Goal: Transaction & Acquisition: Purchase product/service

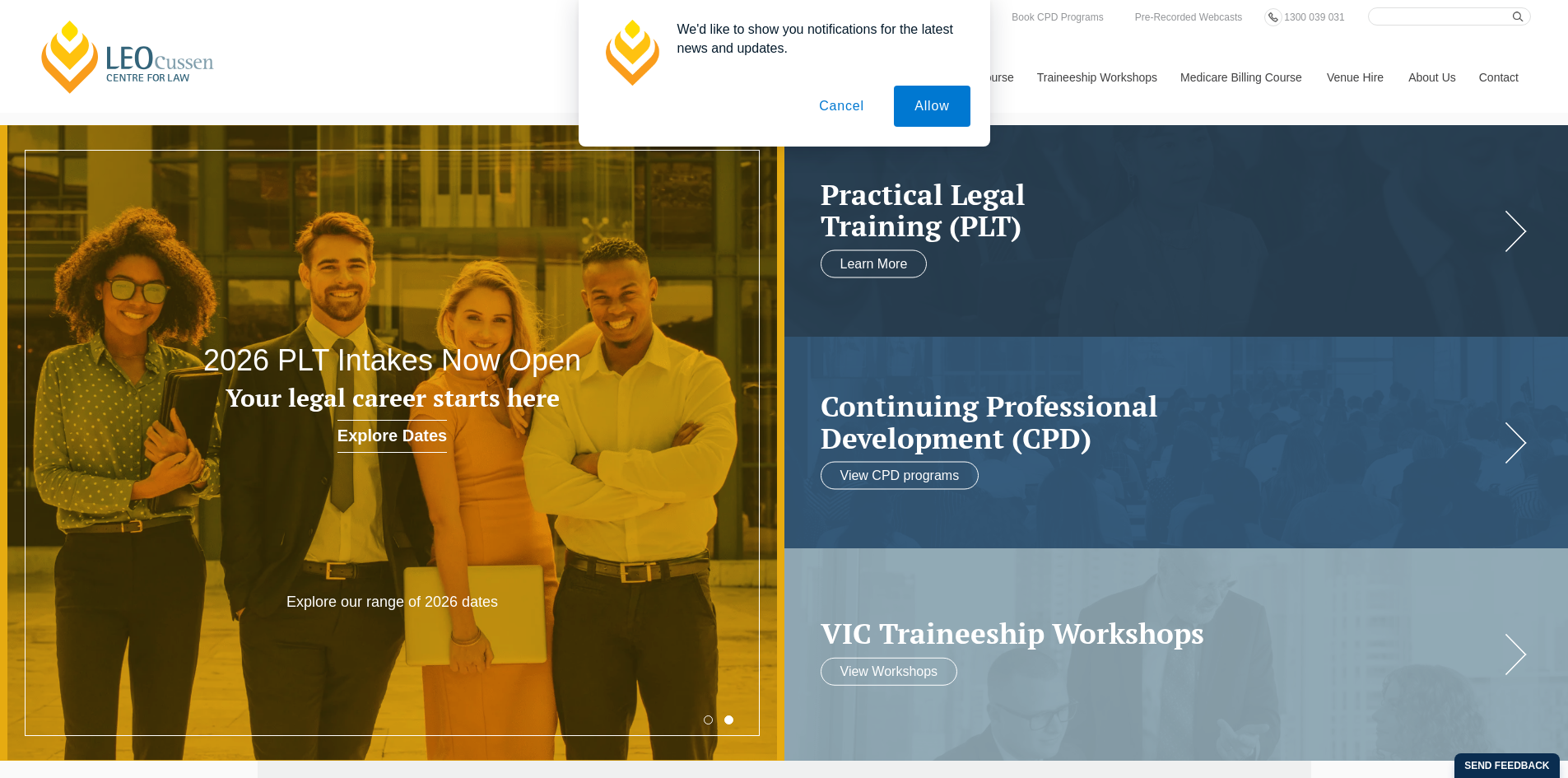
drag, startPoint x: 852, startPoint y: 111, endPoint x: 873, endPoint y: 127, distance: 26.4
click at [852, 111] on button "Cancel" at bounding box center [842, 106] width 86 height 42
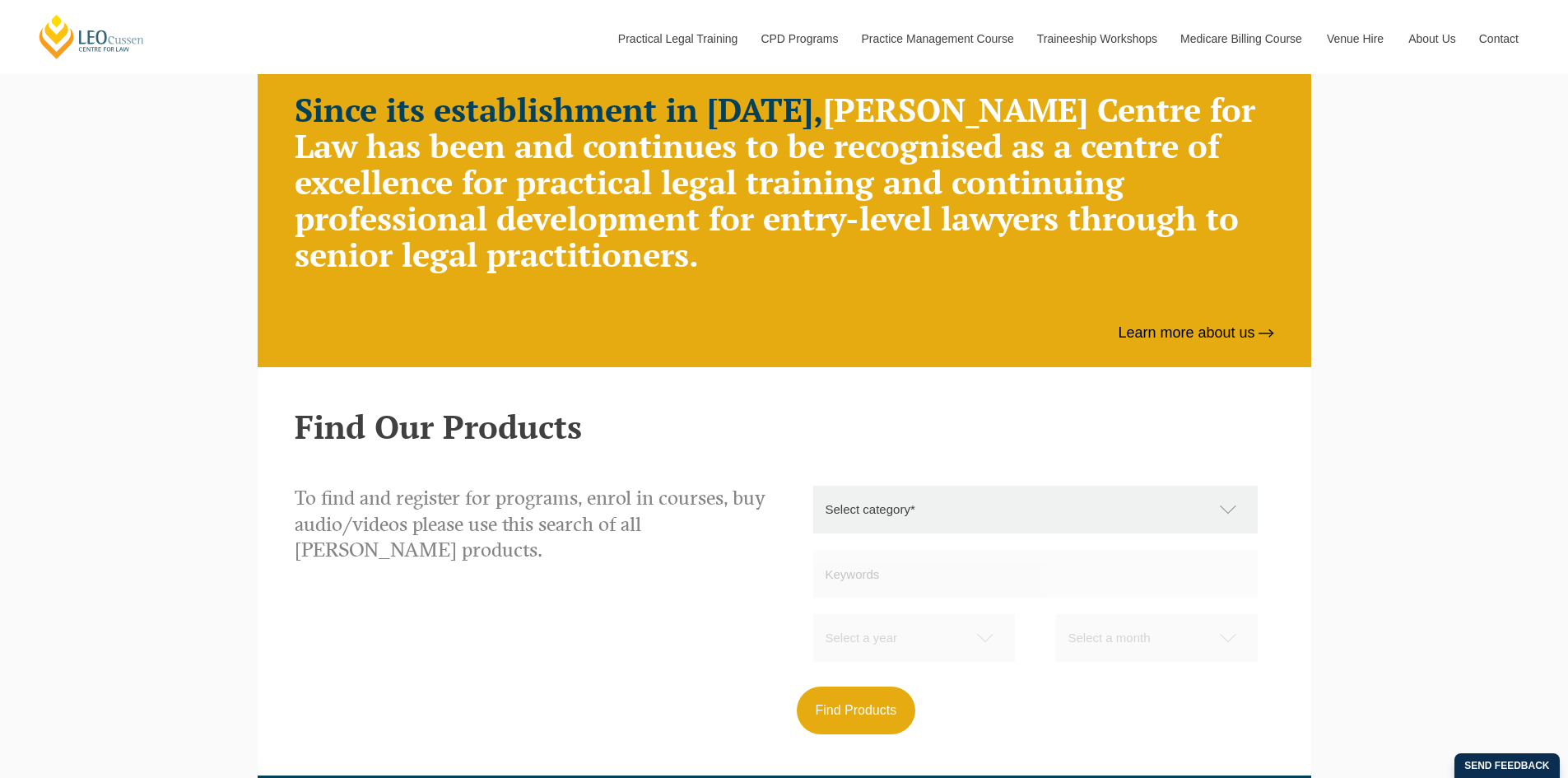
scroll to position [441, 0]
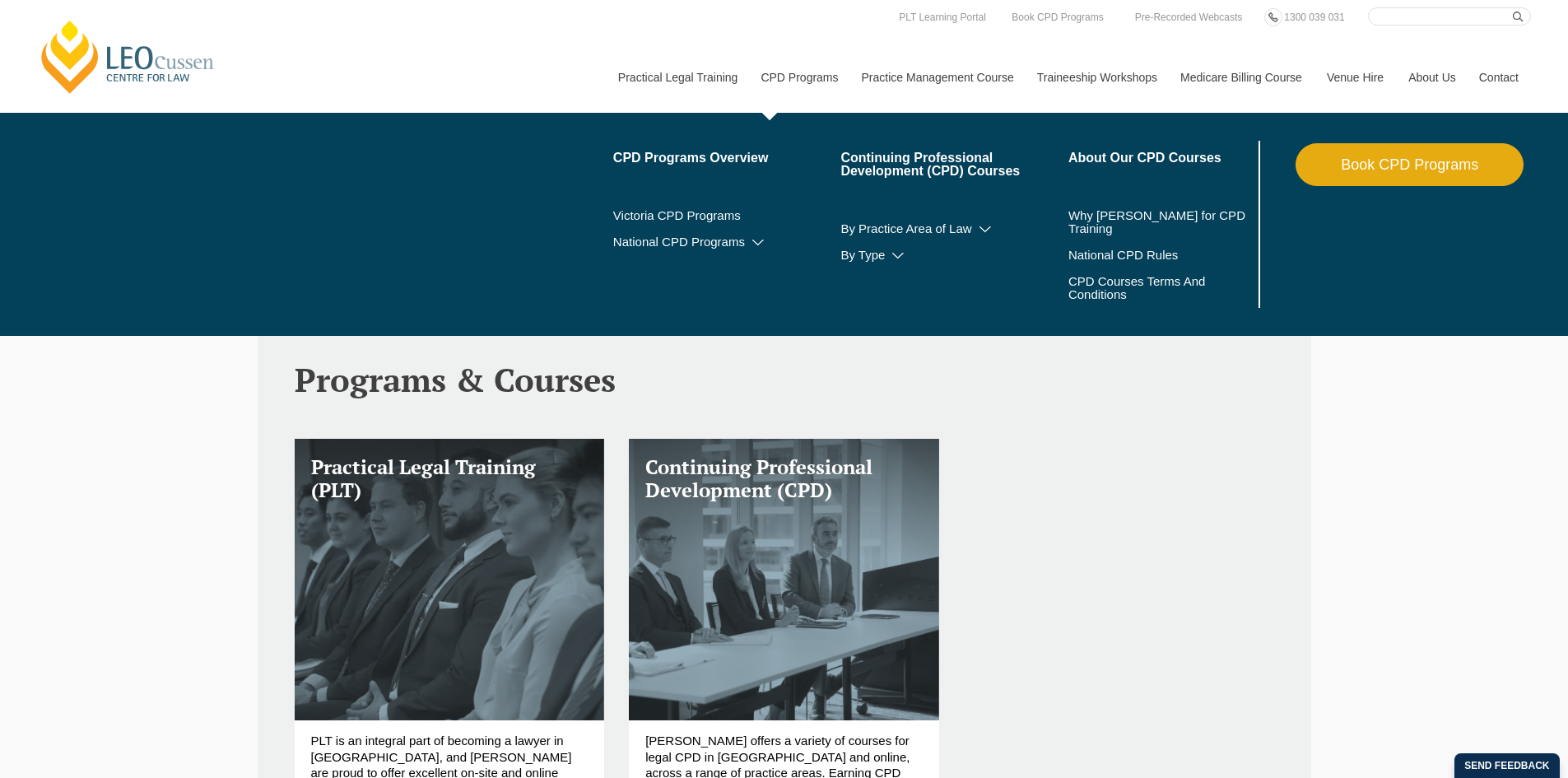
click at [798, 74] on link "CPD Programs" at bounding box center [798, 77] width 101 height 71
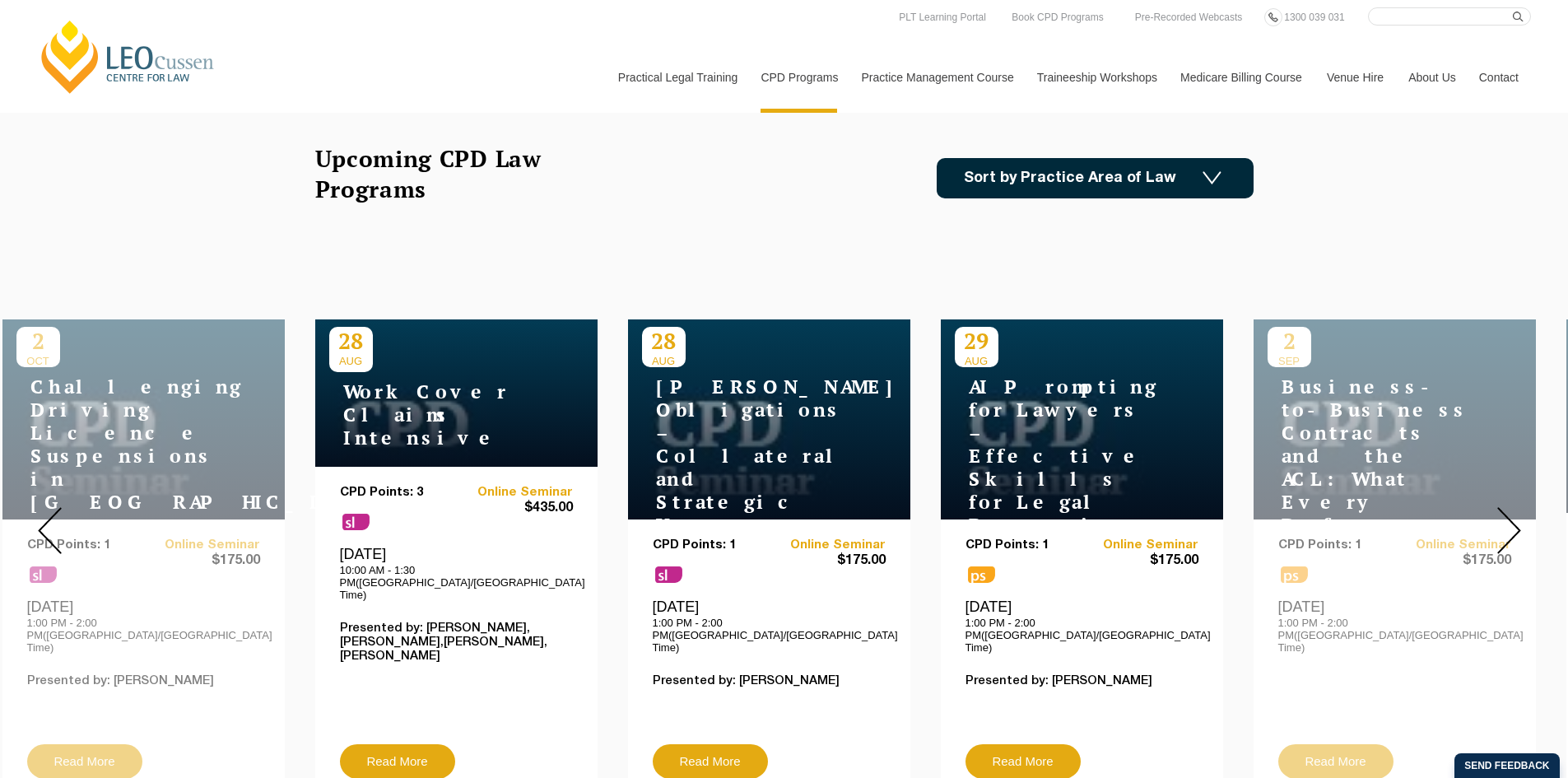
scroll to position [439, 0]
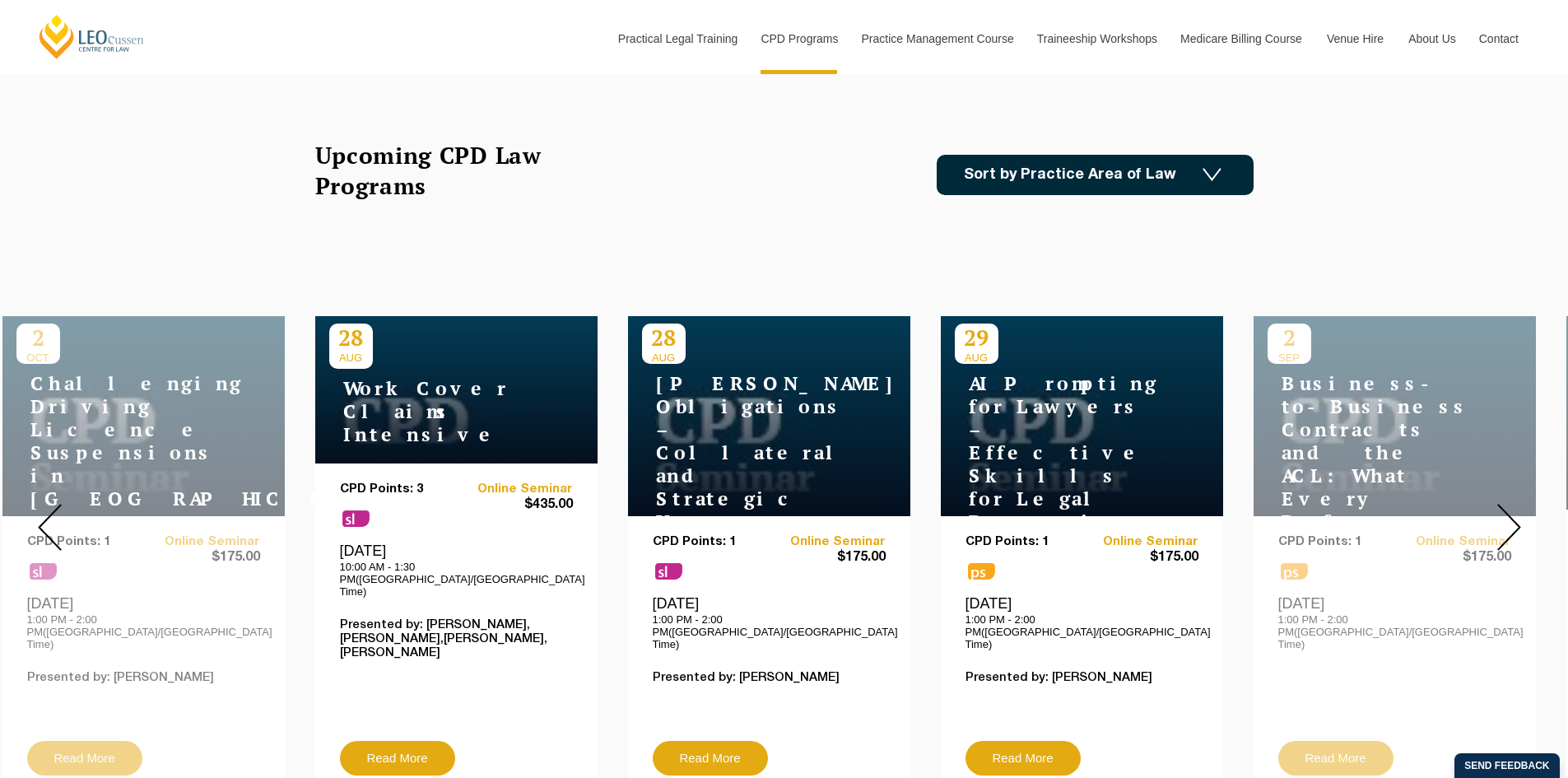
click at [1507, 520] on img at bounding box center [1508, 527] width 24 height 47
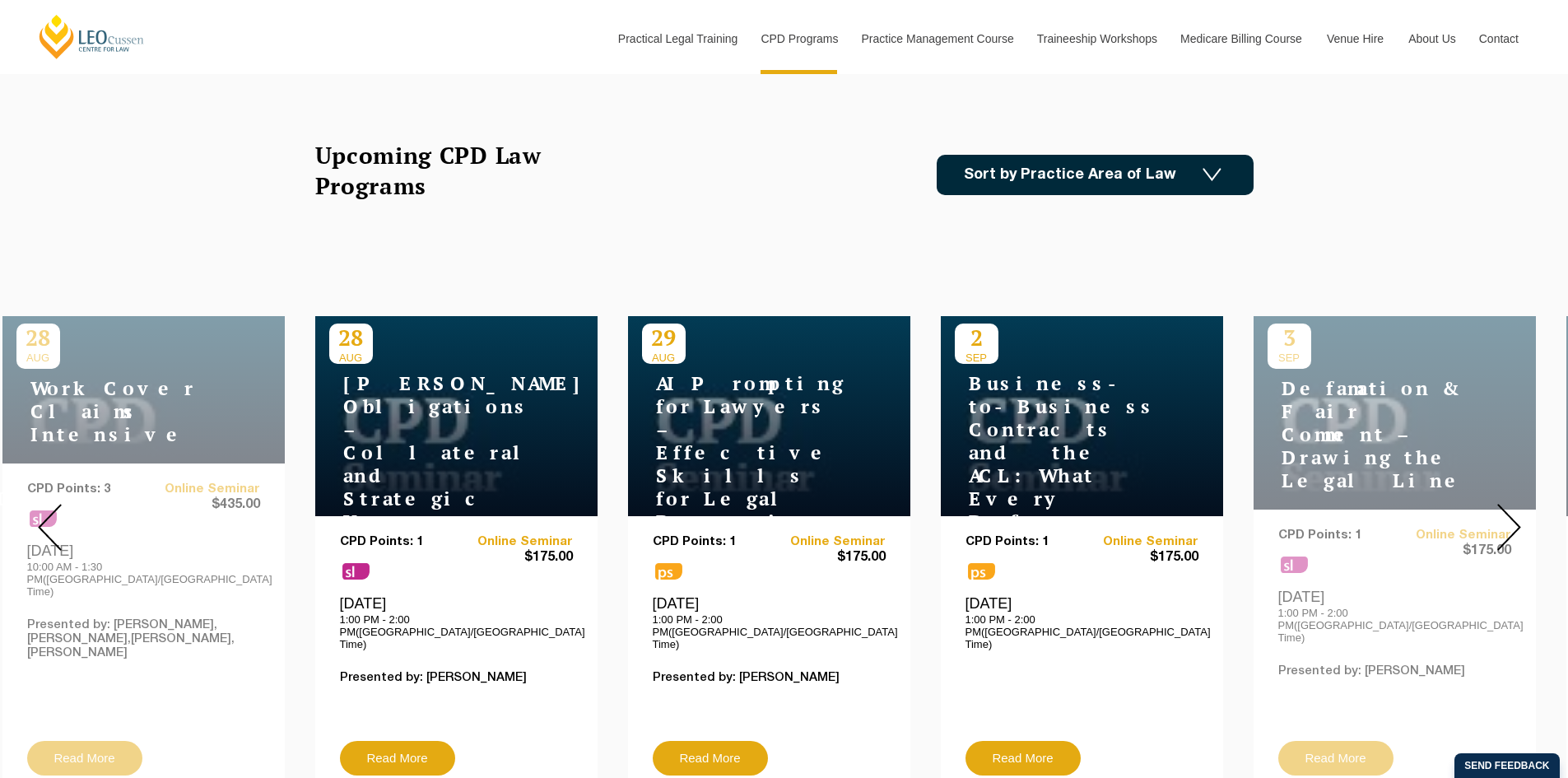
click at [1507, 520] on img at bounding box center [1508, 527] width 24 height 47
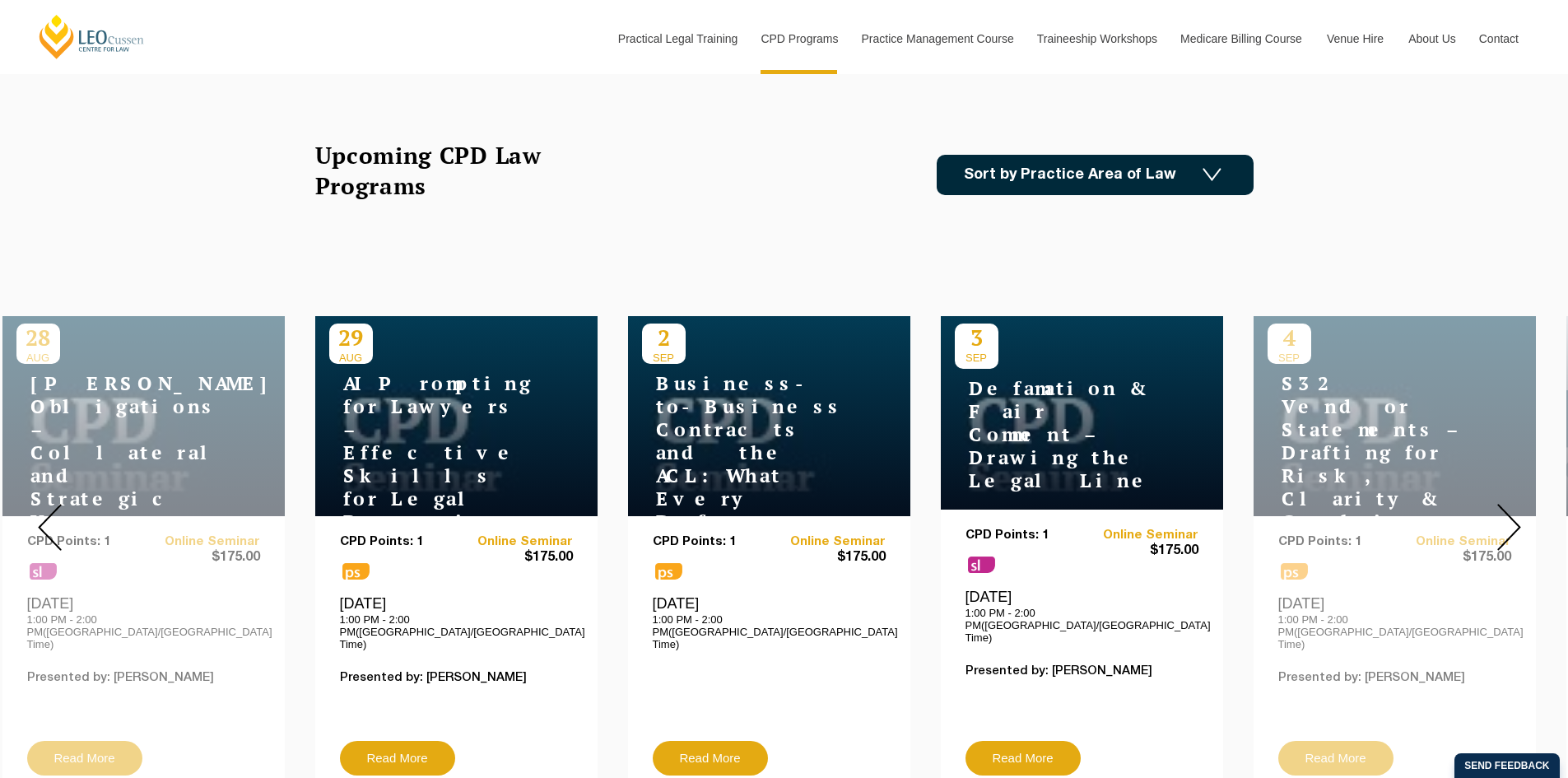
click at [1507, 520] on img at bounding box center [1508, 527] width 24 height 47
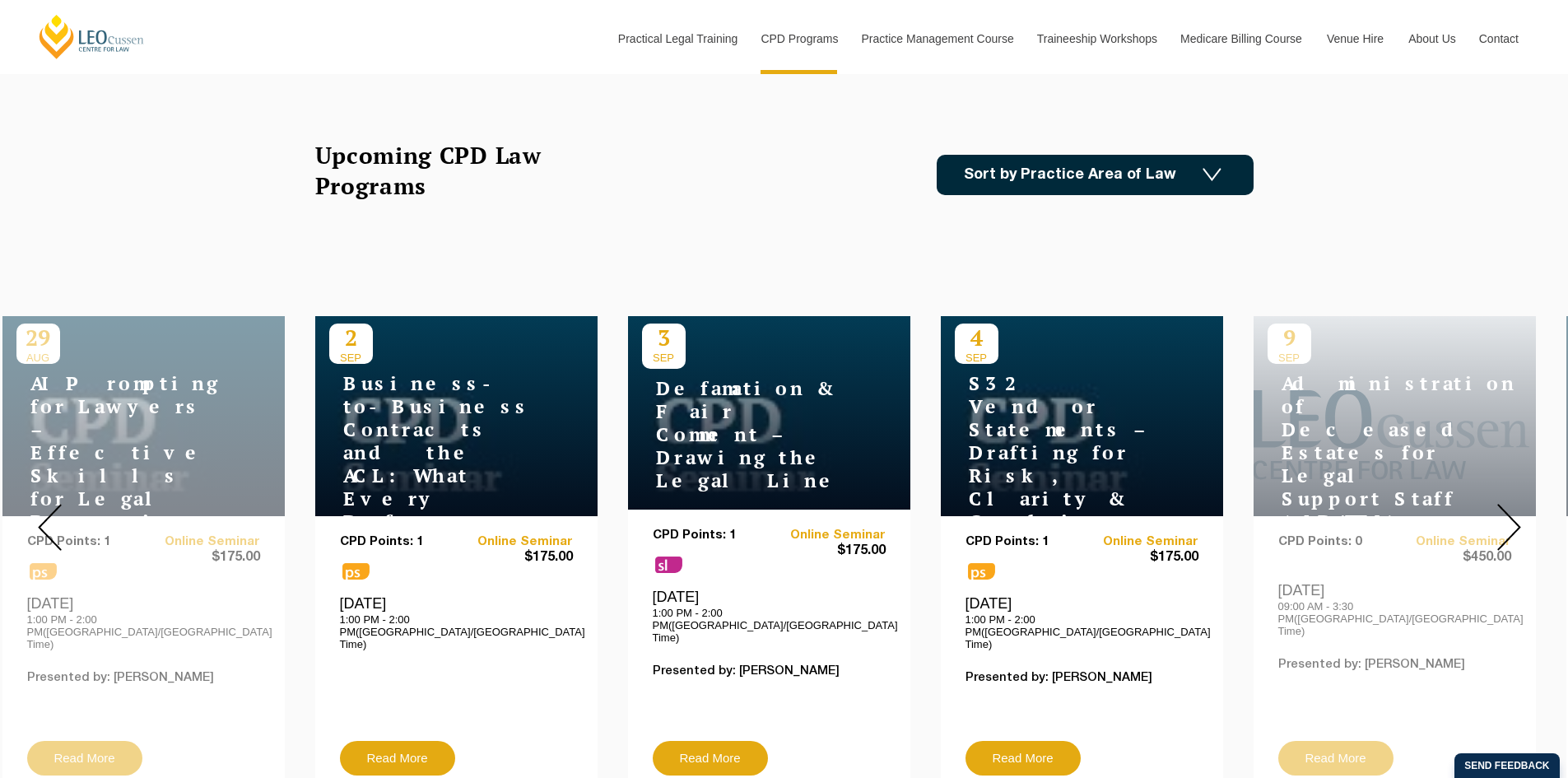
click at [1507, 520] on img at bounding box center [1508, 527] width 24 height 47
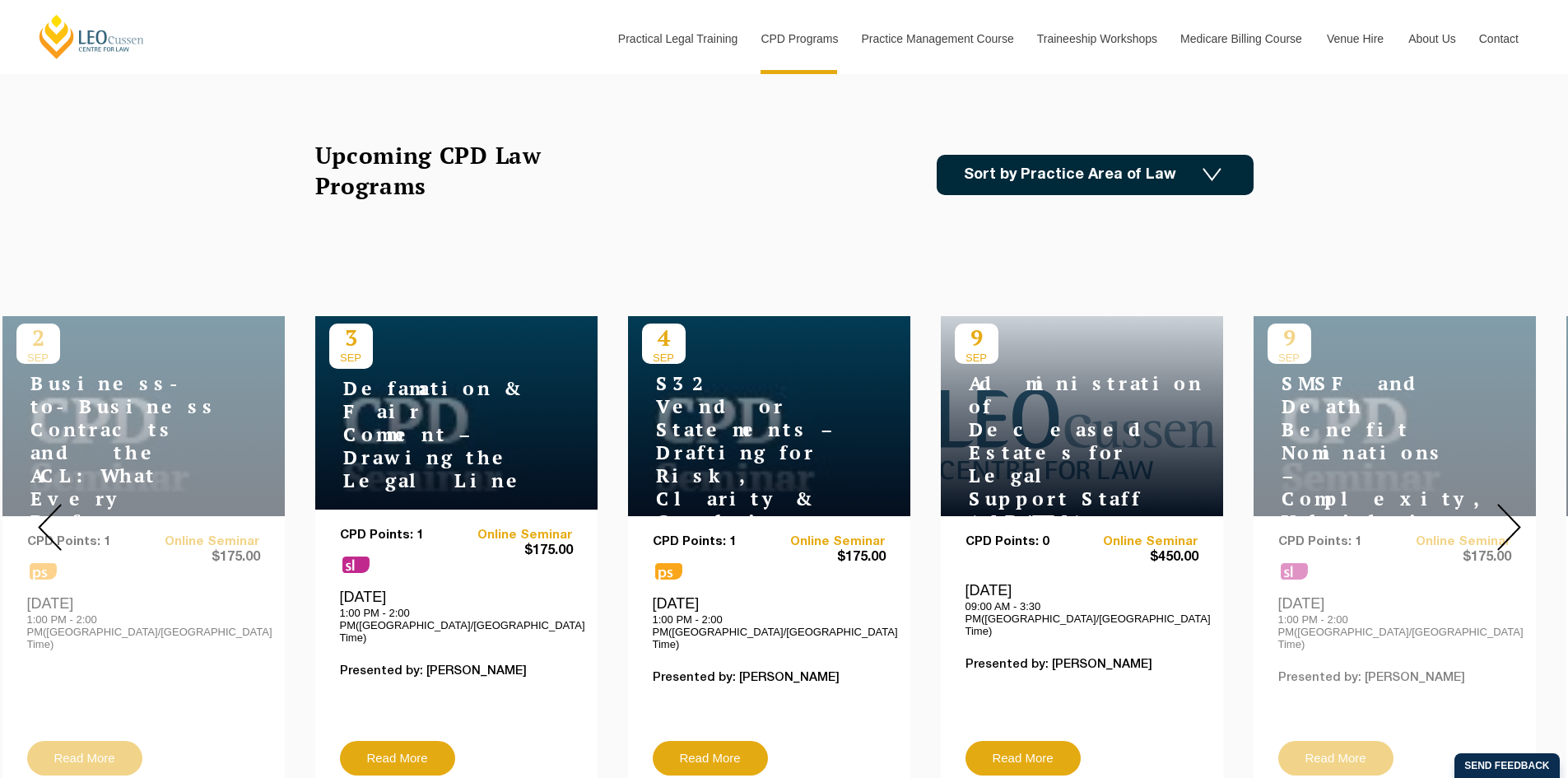
click at [1507, 520] on img at bounding box center [1508, 527] width 24 height 47
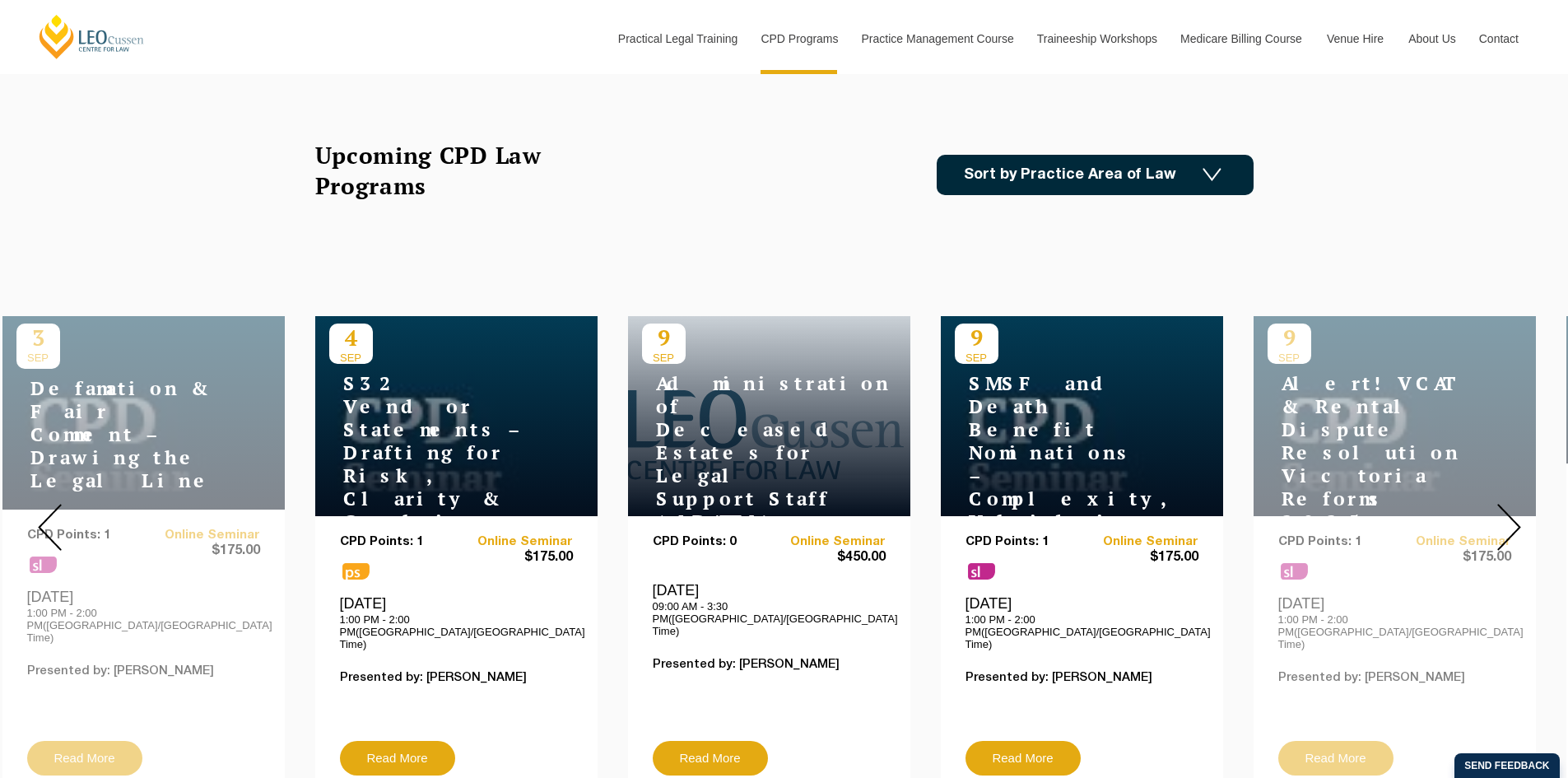
click at [1507, 520] on img at bounding box center [1508, 527] width 24 height 47
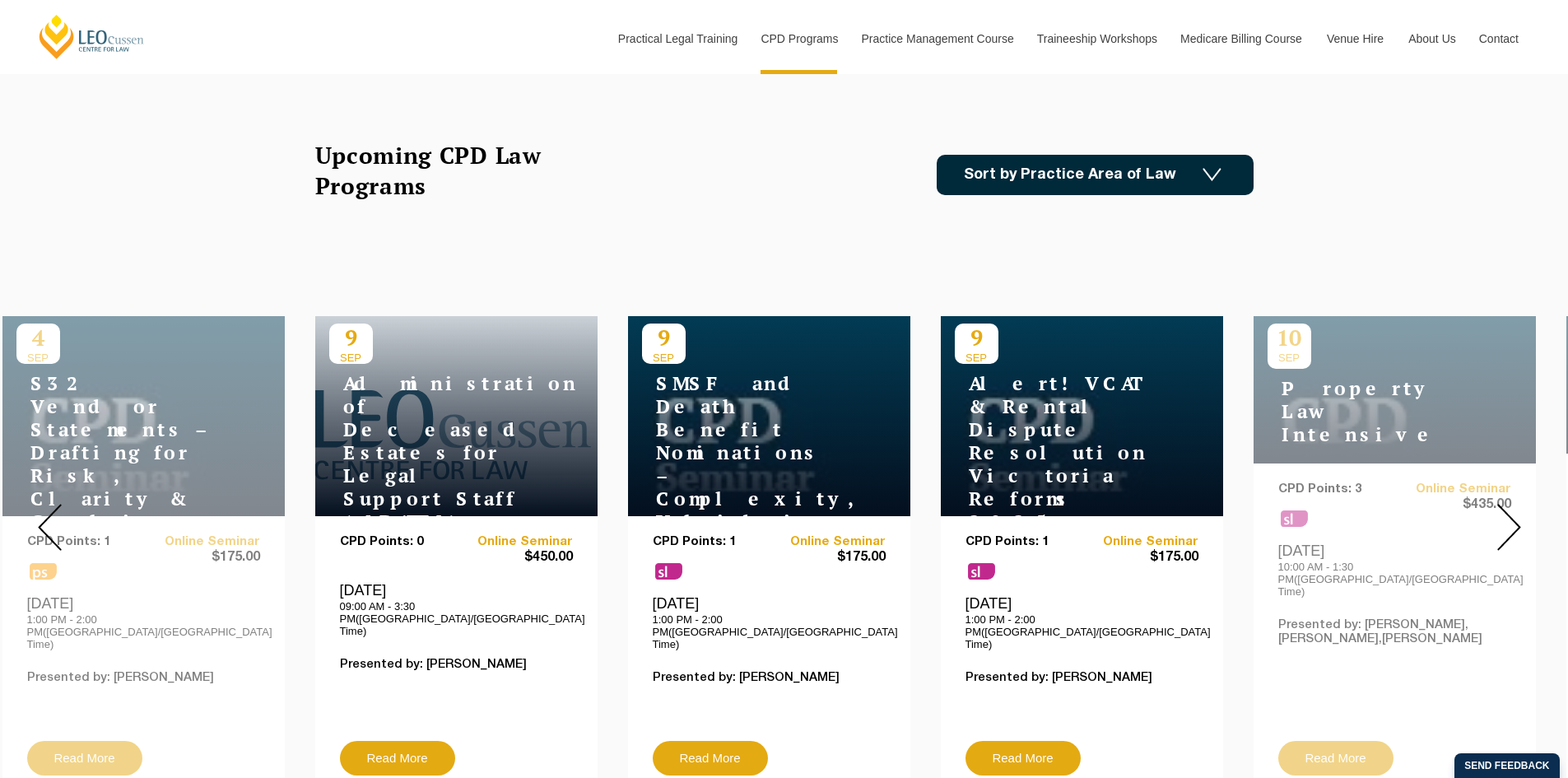
click at [1507, 520] on img at bounding box center [1508, 527] width 24 height 47
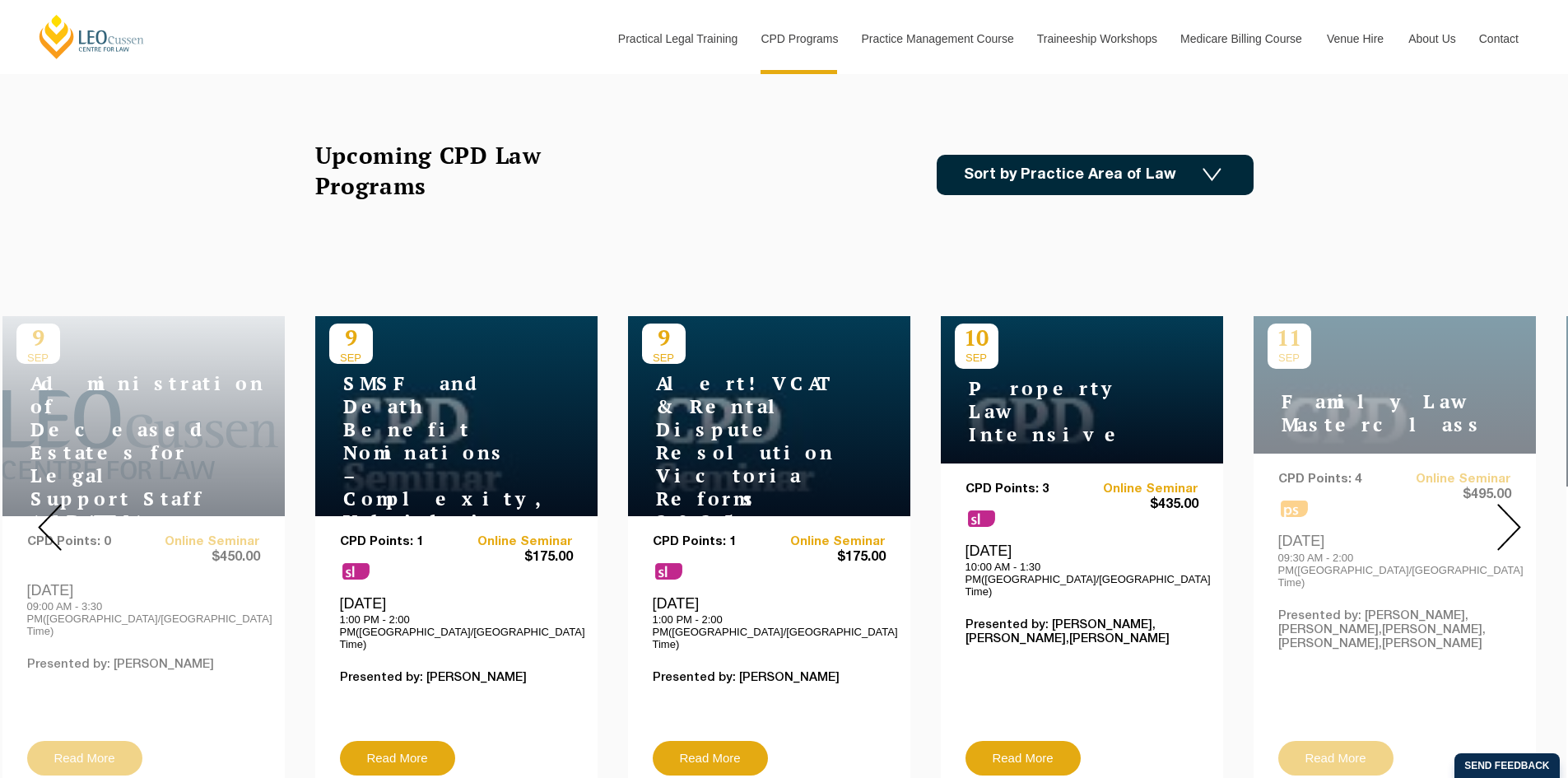
click at [1507, 520] on img at bounding box center [1508, 527] width 24 height 47
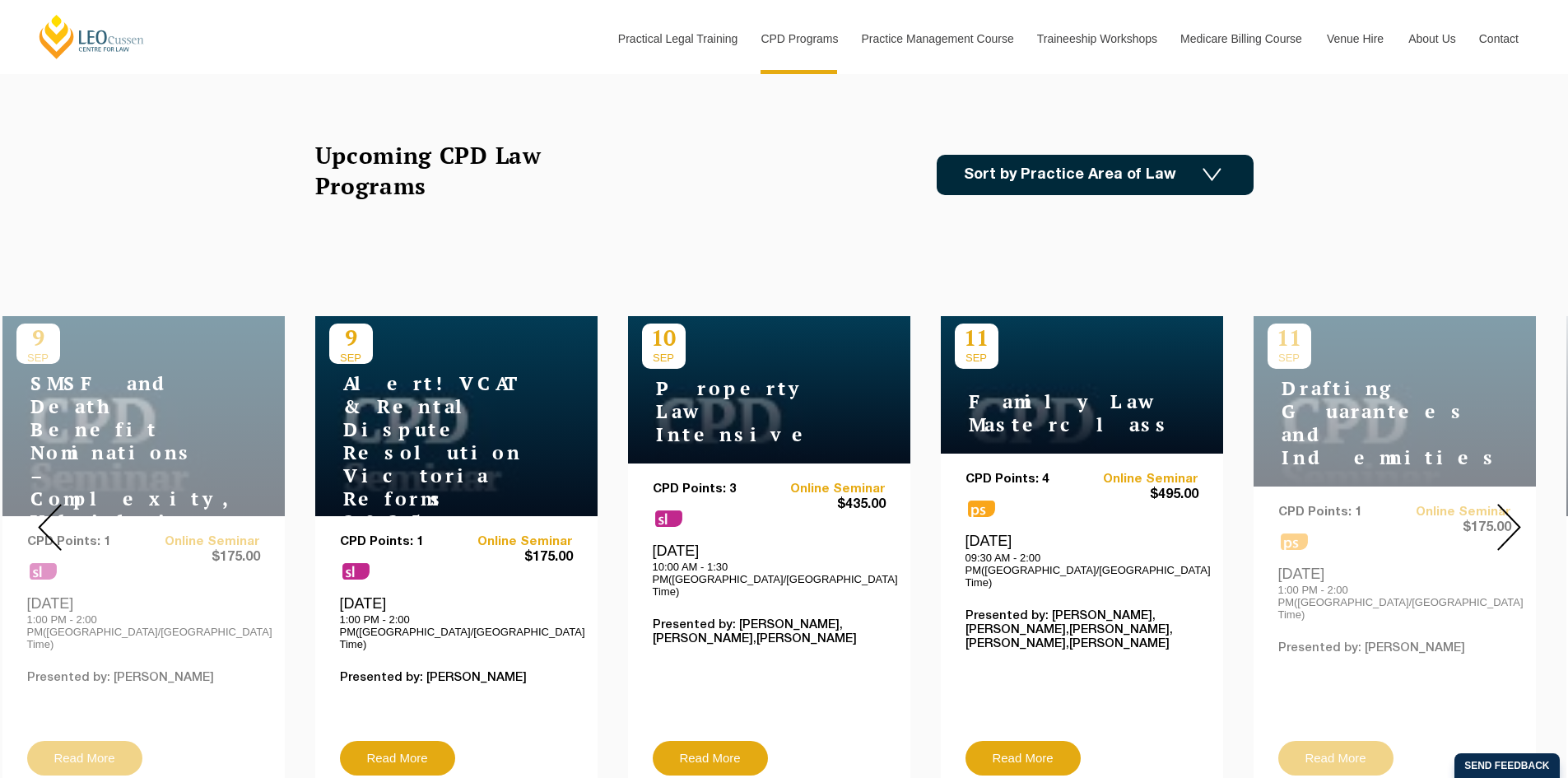
click at [1507, 520] on img at bounding box center [1508, 527] width 24 height 47
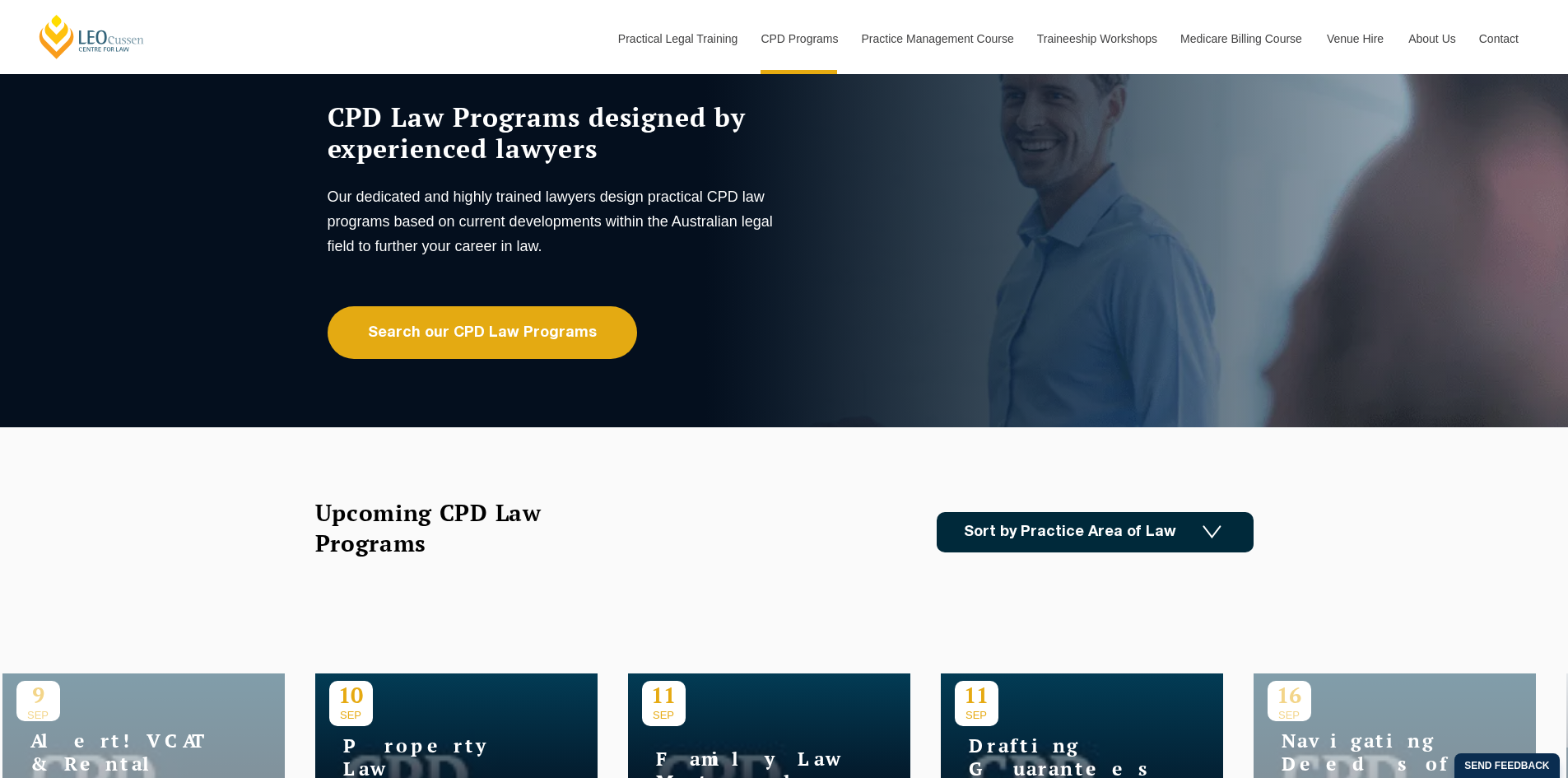
scroll to position [0, 0]
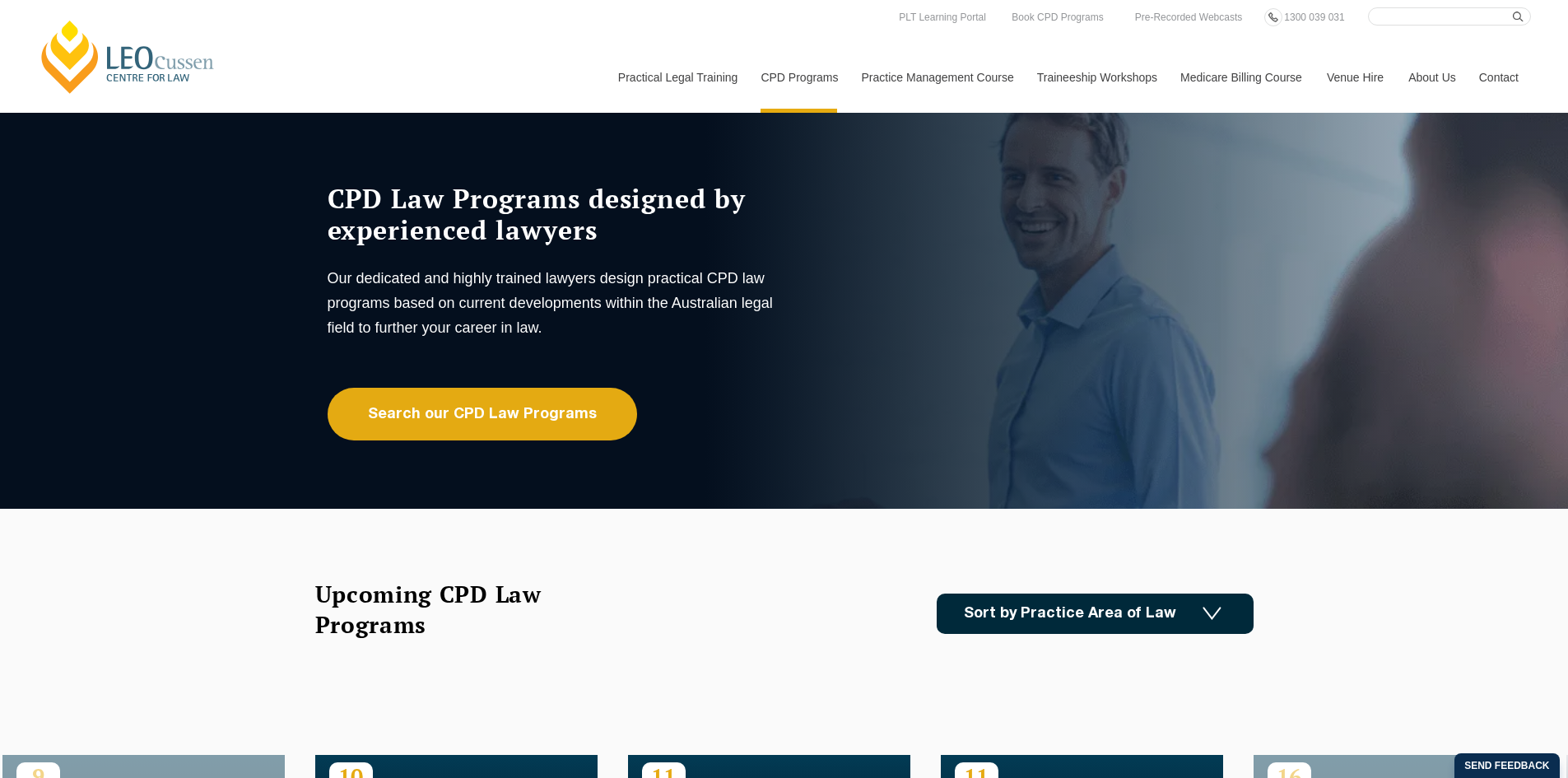
click at [1212, 613] on img at bounding box center [1212, 613] width 19 height 14
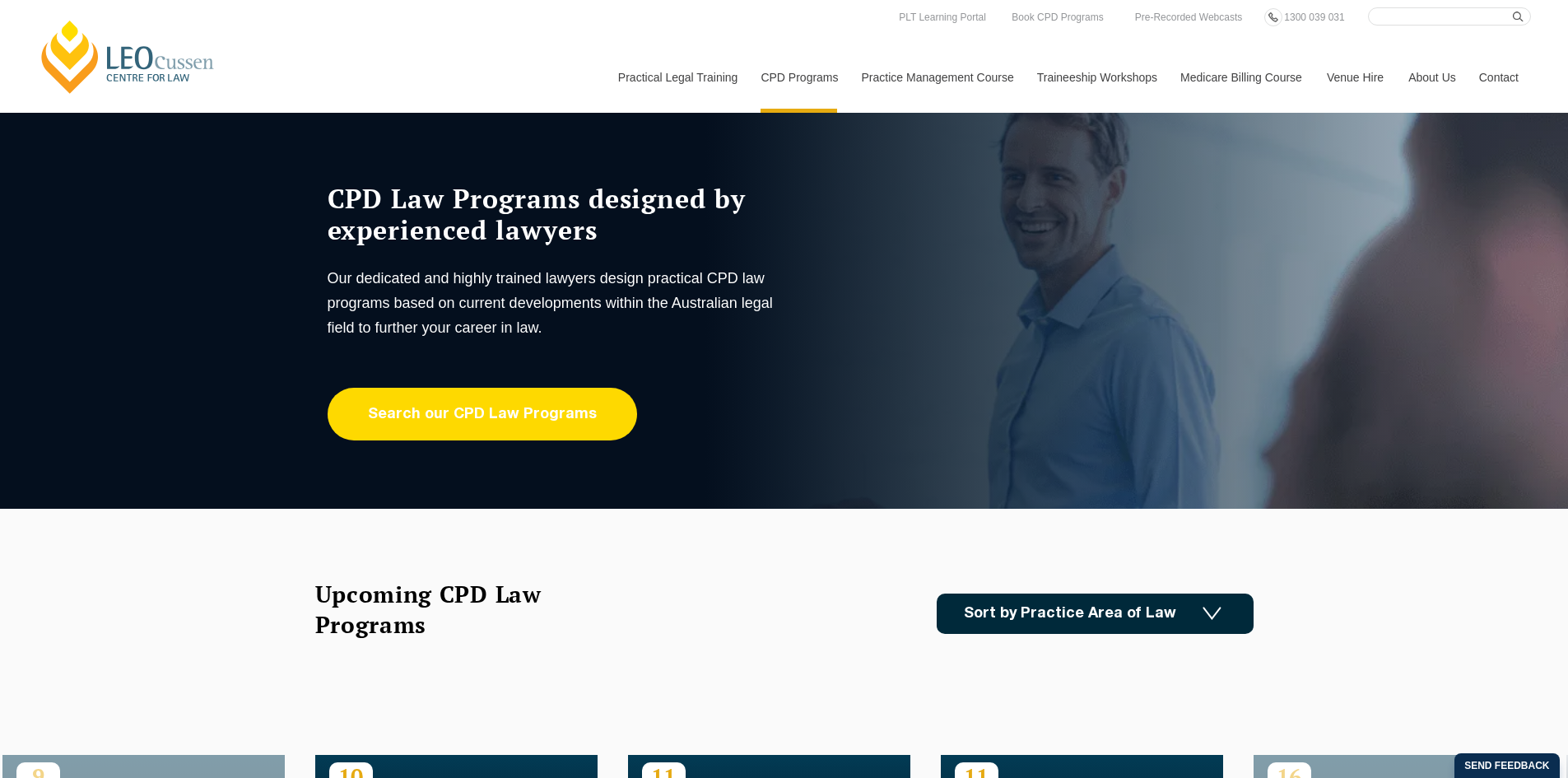
click at [534, 424] on link "Search our CPD Law Programs" at bounding box center [482, 413] width 309 height 52
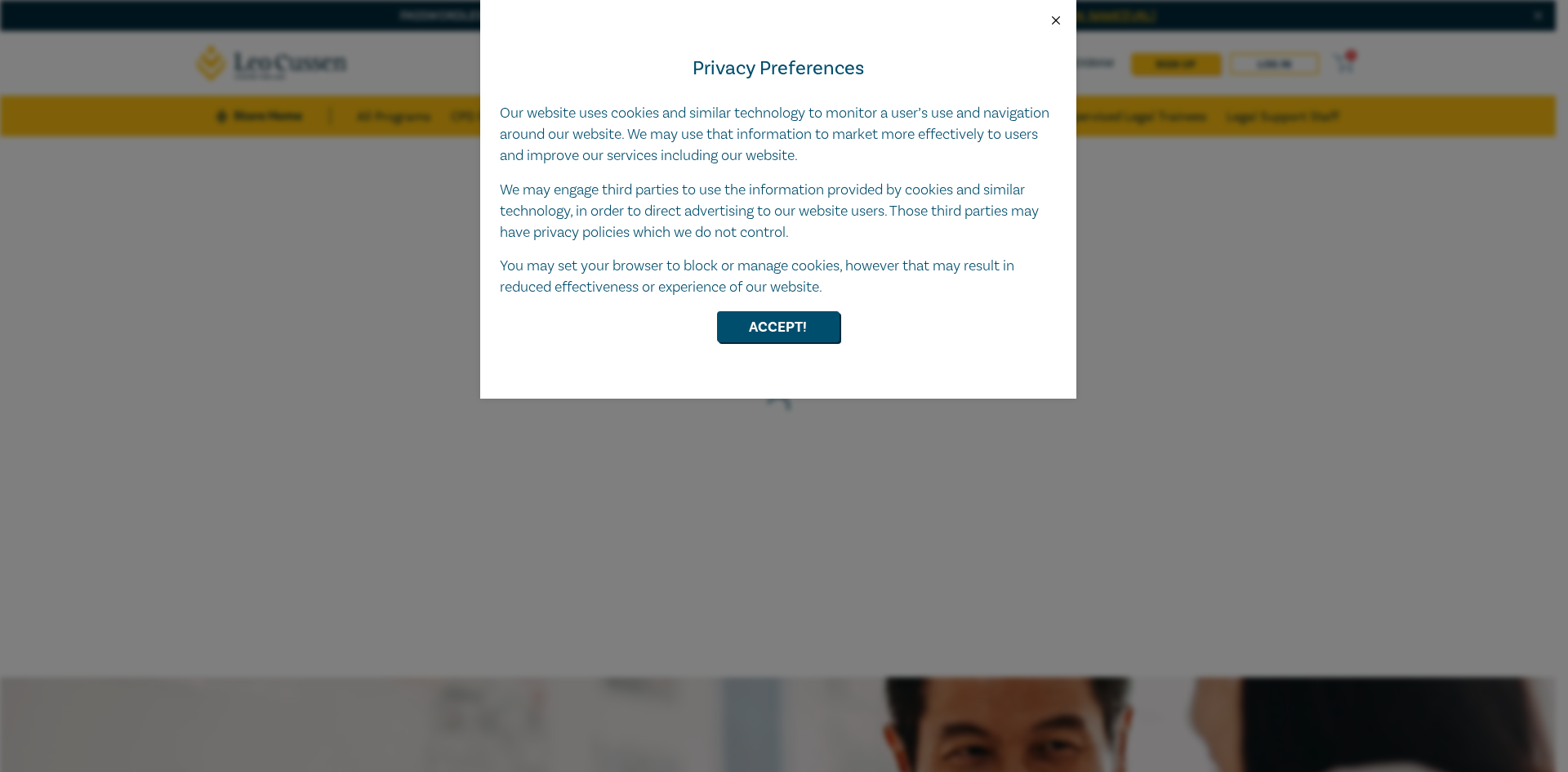
click at [1061, 21] on button "Close" at bounding box center [1056, 21] width 15 height 15
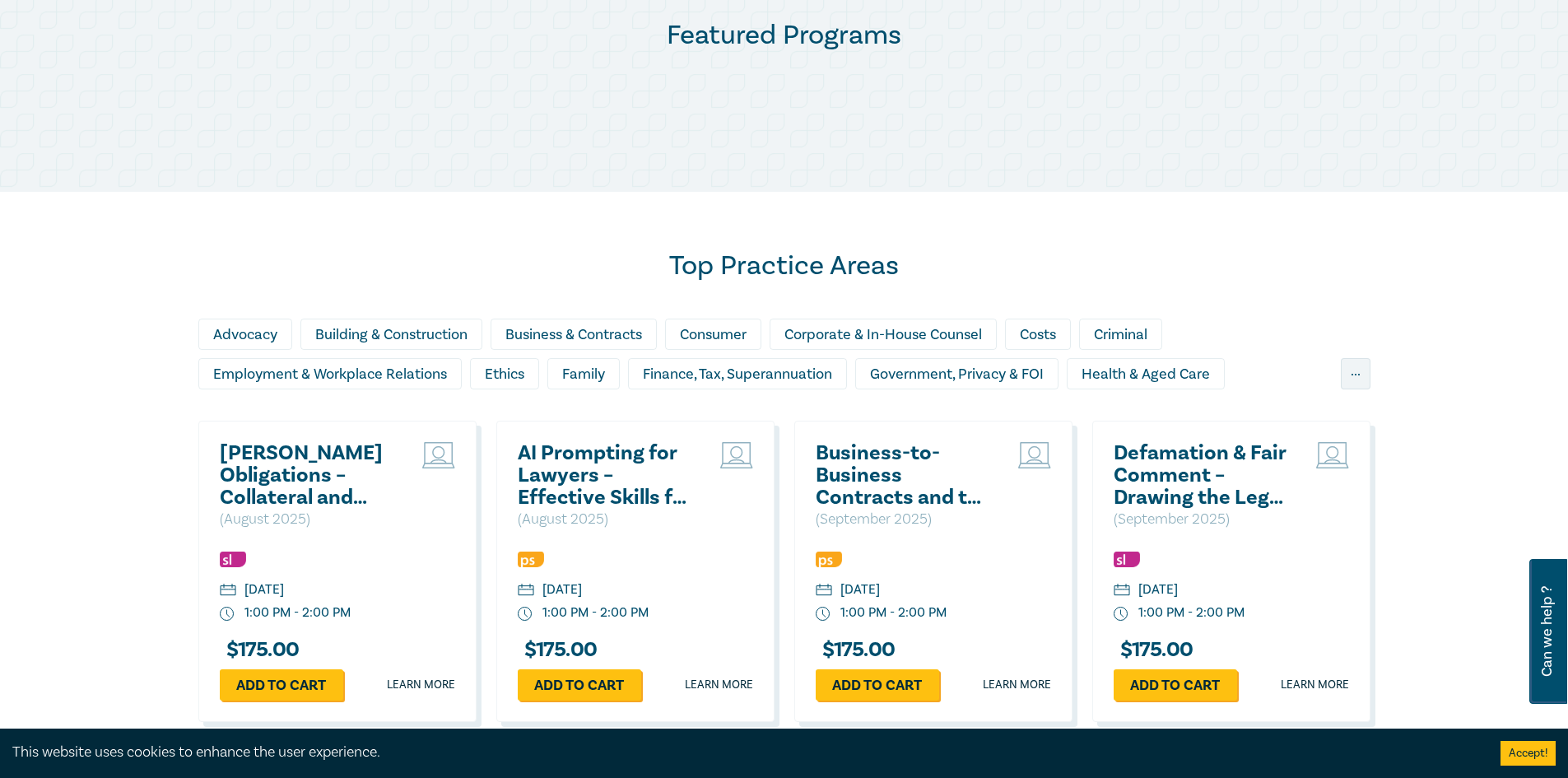
scroll to position [1317, 0]
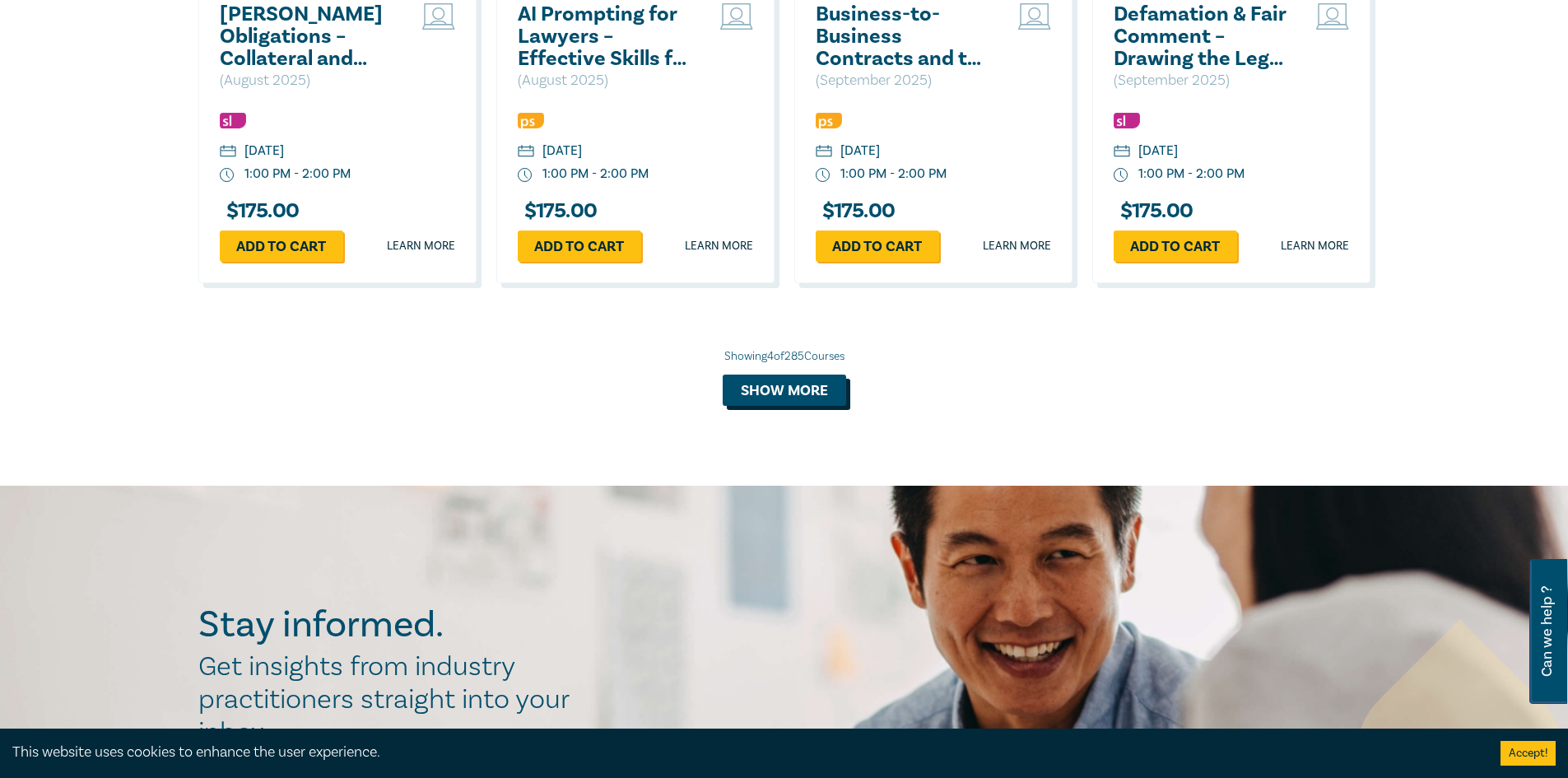
click at [820, 399] on button "Show more" at bounding box center [784, 391] width 124 height 32
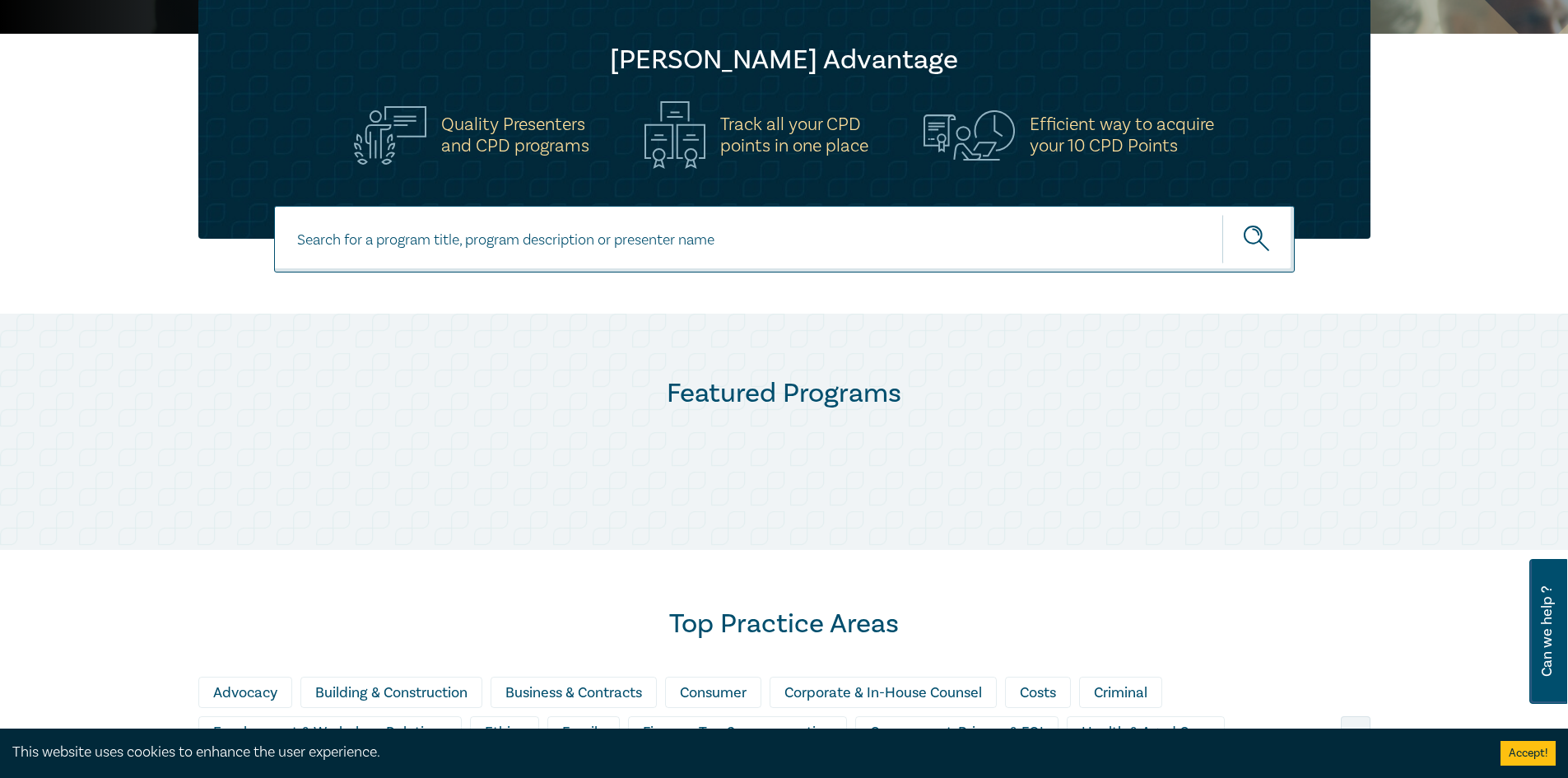
scroll to position [439, 0]
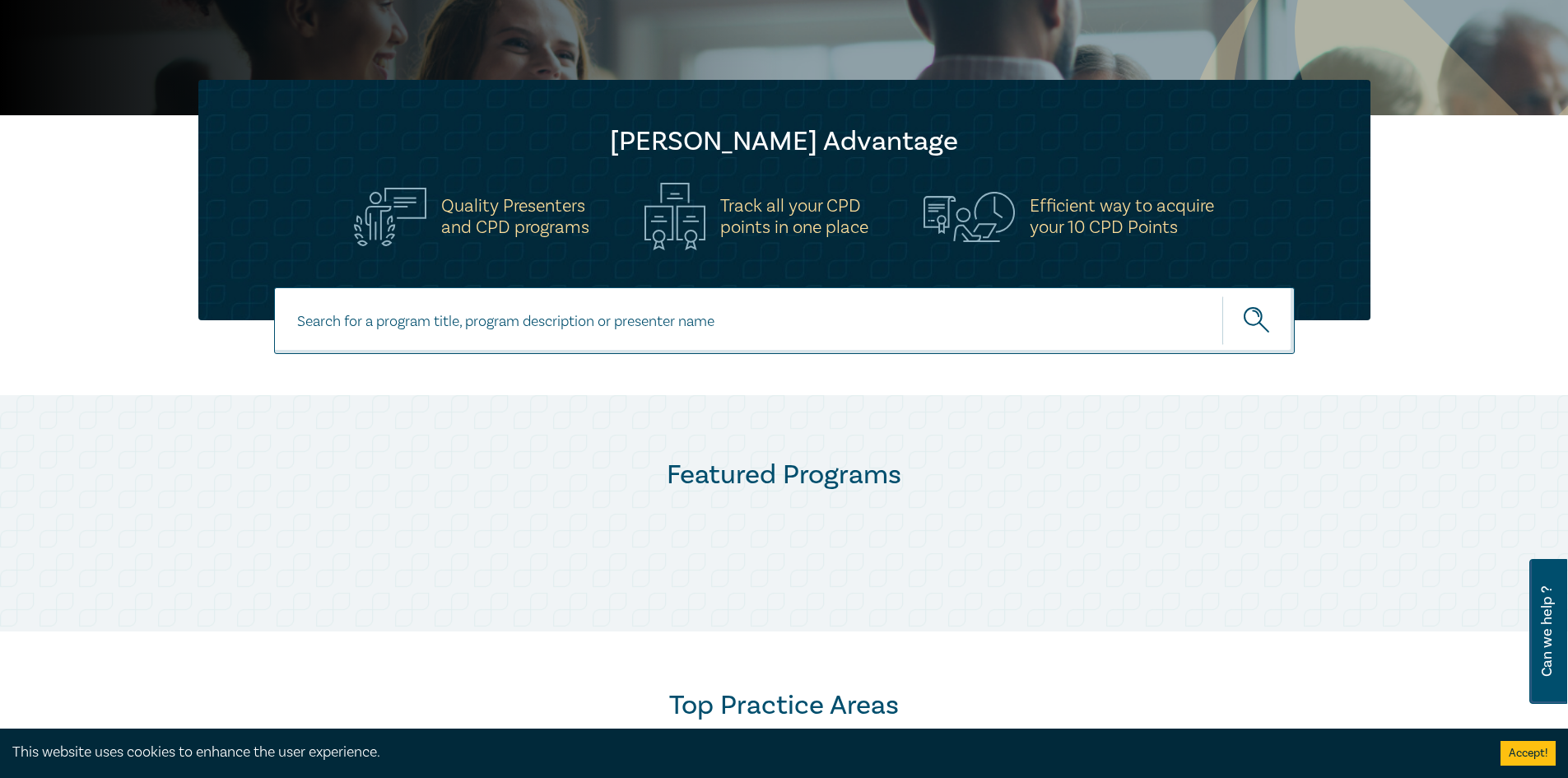
click at [730, 328] on input at bounding box center [784, 321] width 1020 height 66
type input "I"
type input "Mastering the in-house role"
click at [1222, 296] on button "submit" at bounding box center [1258, 321] width 72 height 50
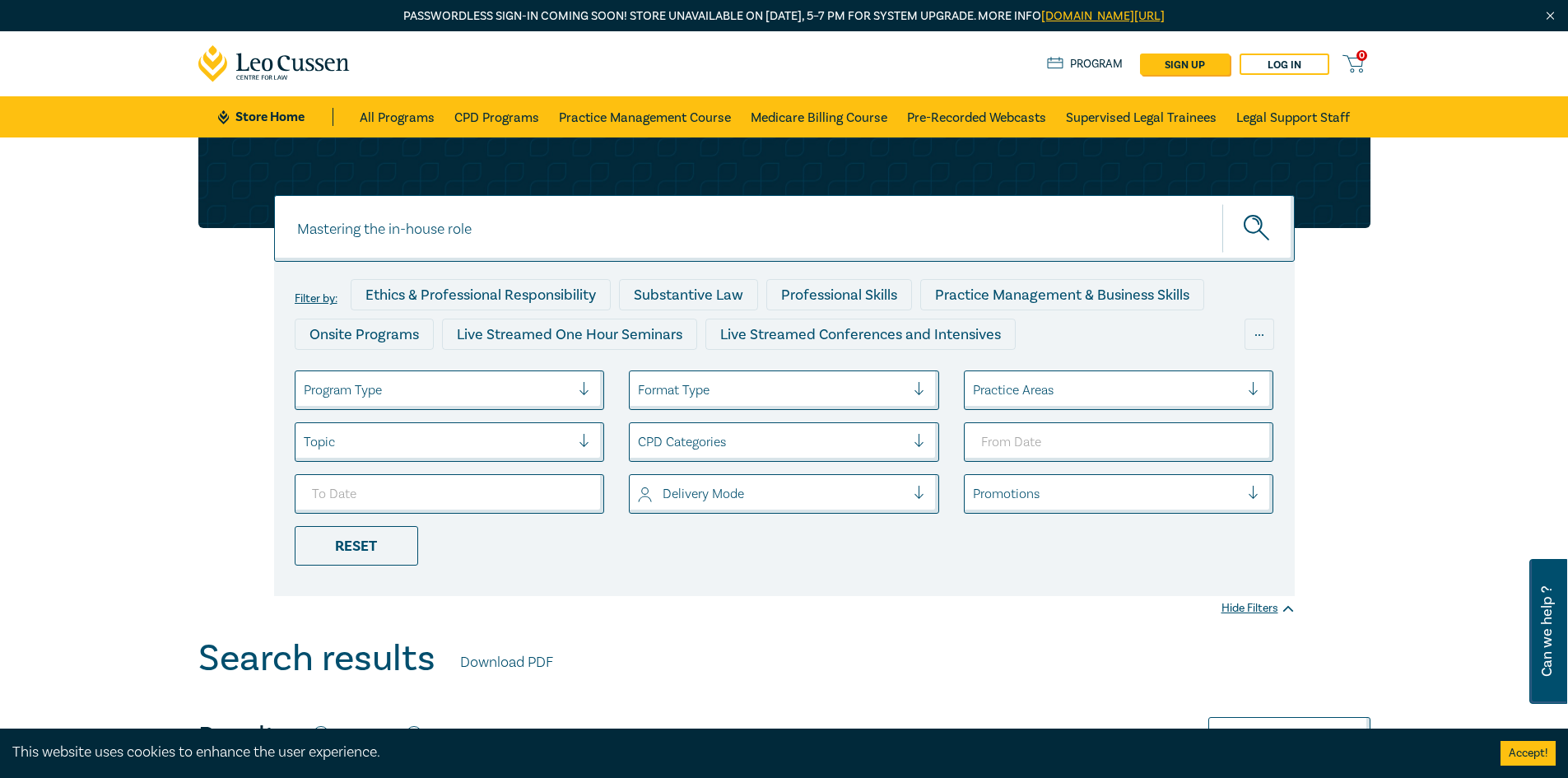
click at [1447, 405] on div "Mastering the in-house role Mastering the in-house role Filter by: Ethics & Pro…" at bounding box center [784, 387] width 1568 height 500
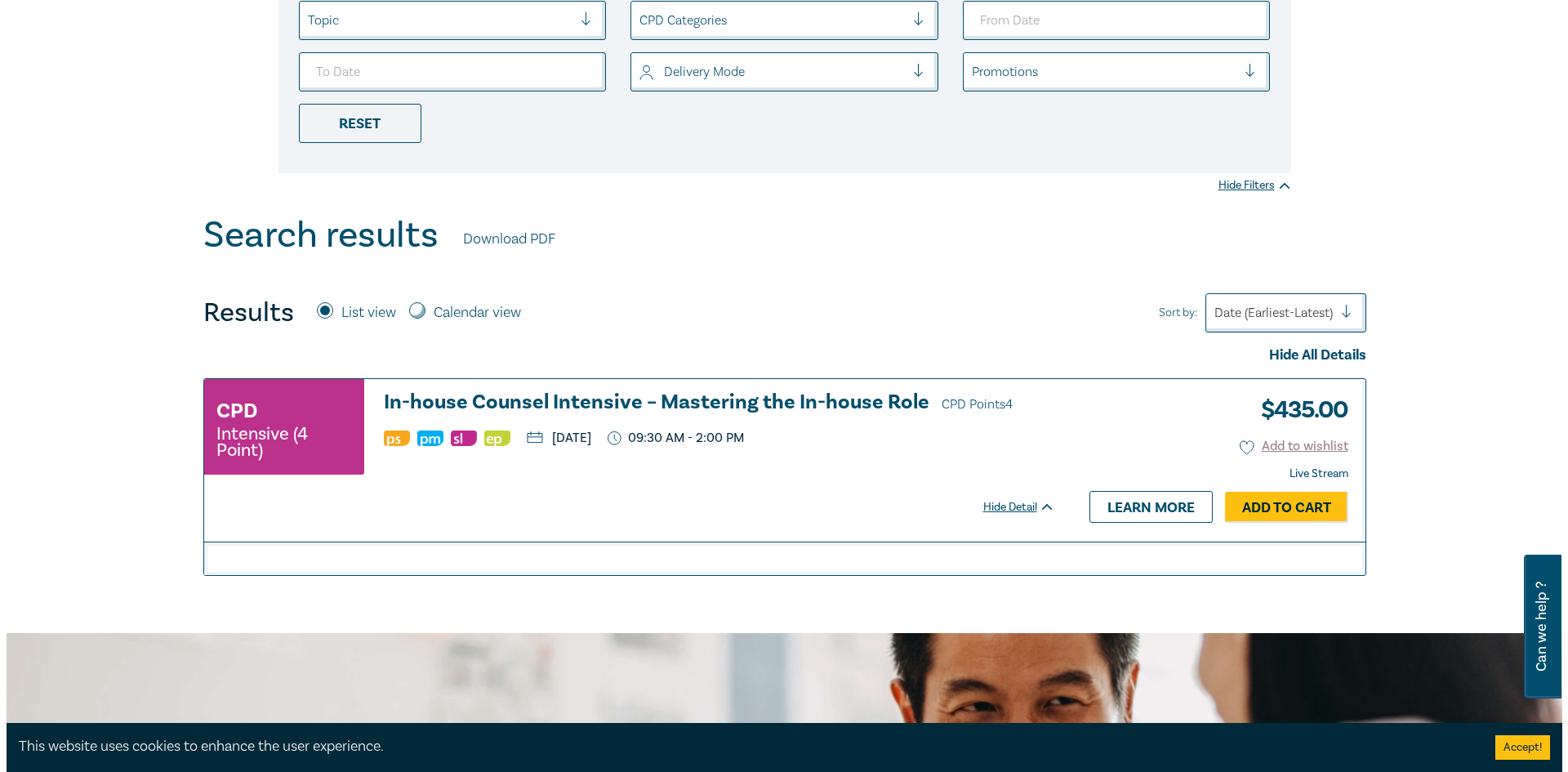
scroll to position [435, 0]
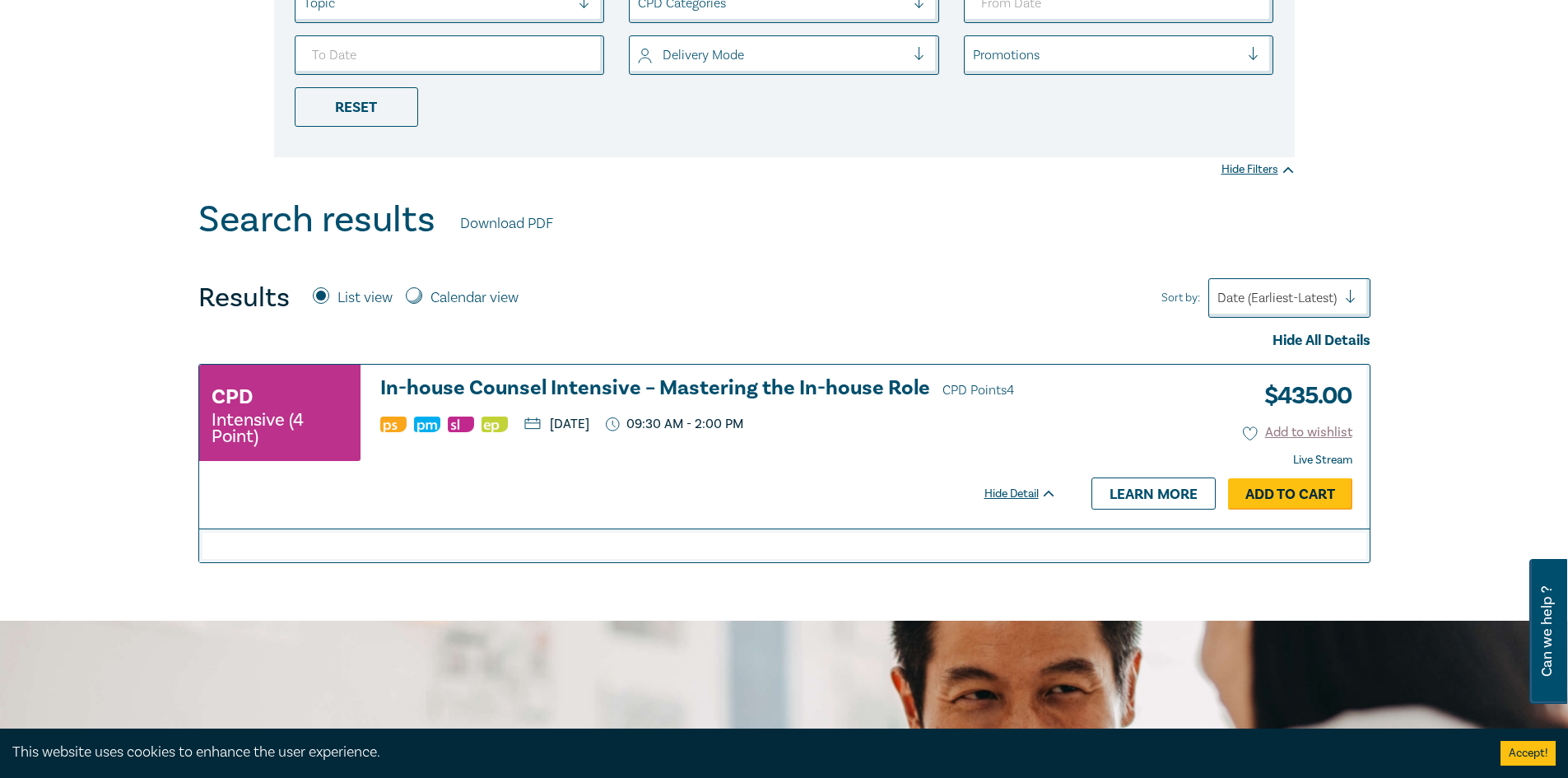
click at [1281, 500] on link "Add to Cart" at bounding box center [1290, 494] width 125 height 32
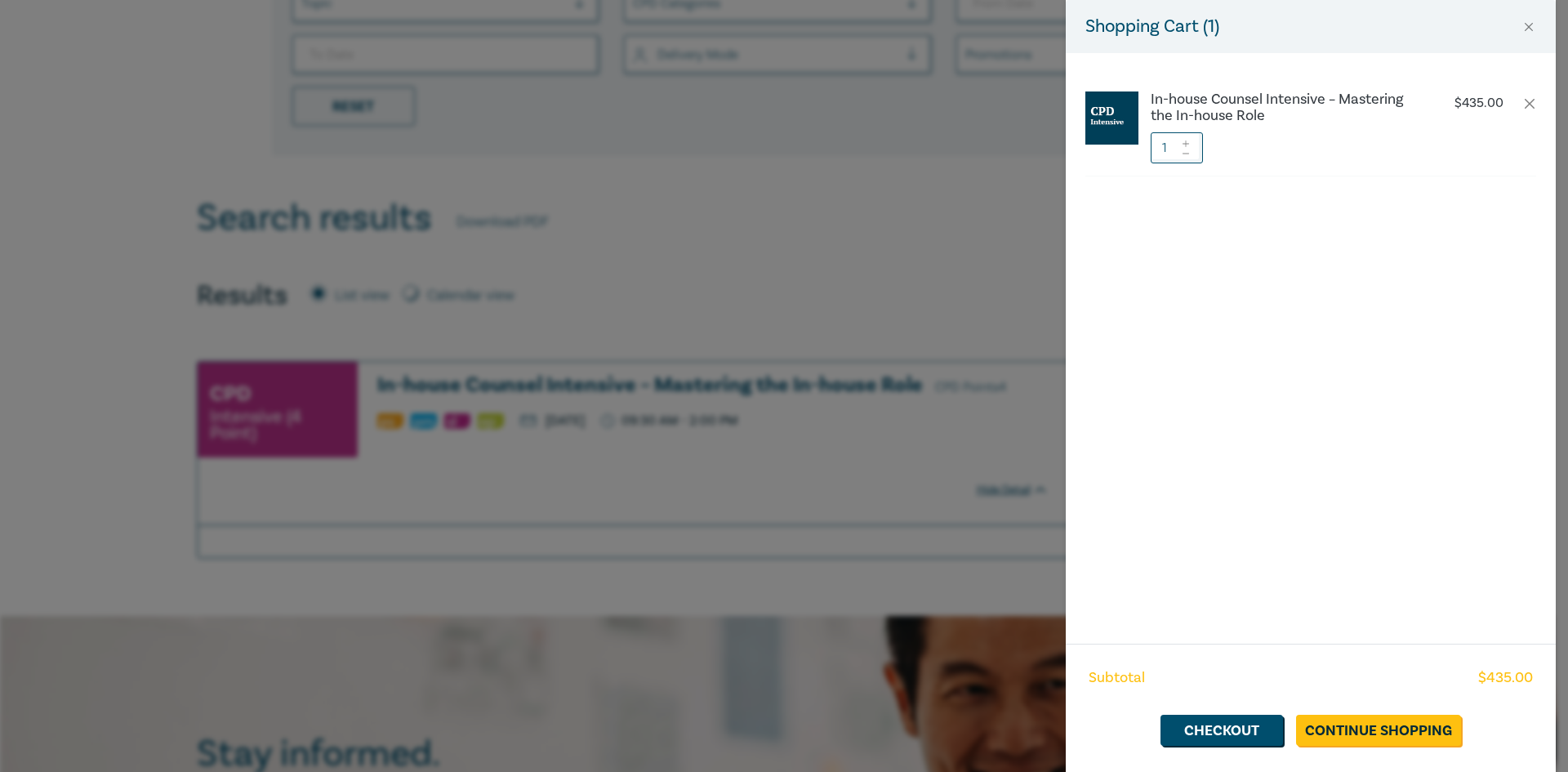
click at [1185, 141] on icon at bounding box center [1185, 144] width 7 height 7
click at [1342, 729] on link "Continue Shopping" at bounding box center [1378, 731] width 165 height 31
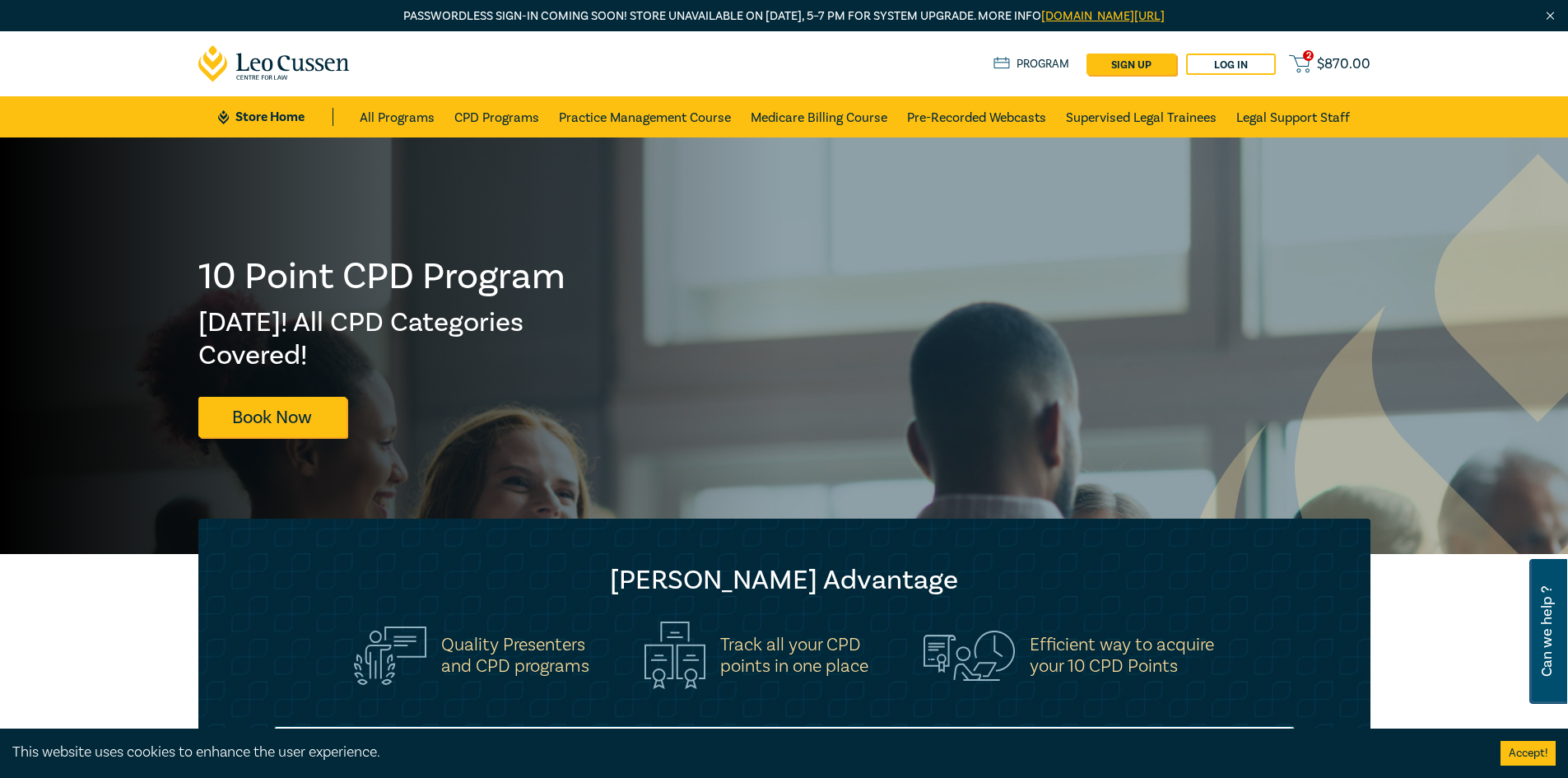
click at [1345, 62] on span "$ 870.00" at bounding box center [1344, 64] width 53 height 18
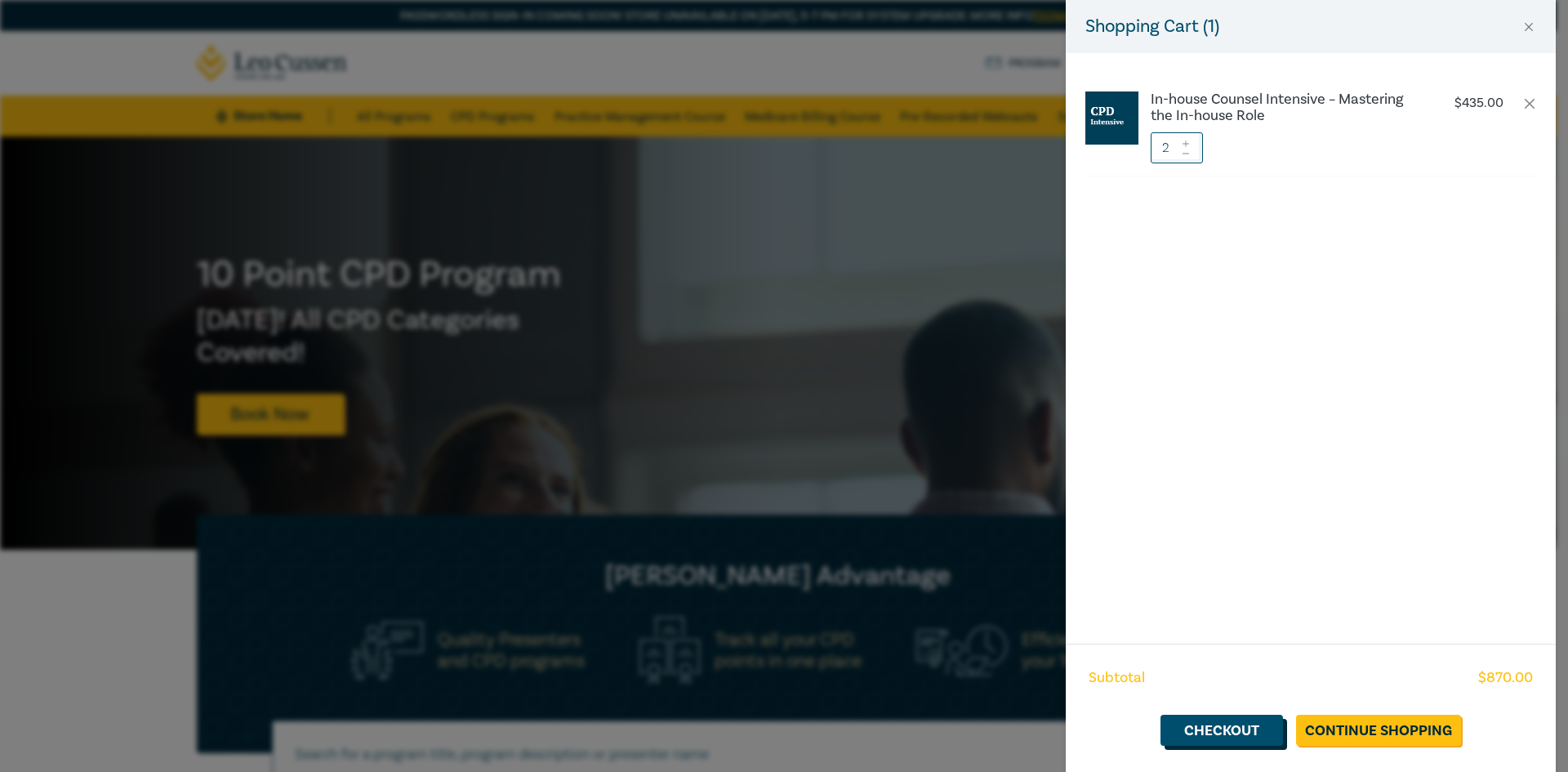
click at [1234, 734] on link "Checkout" at bounding box center [1221, 731] width 123 height 31
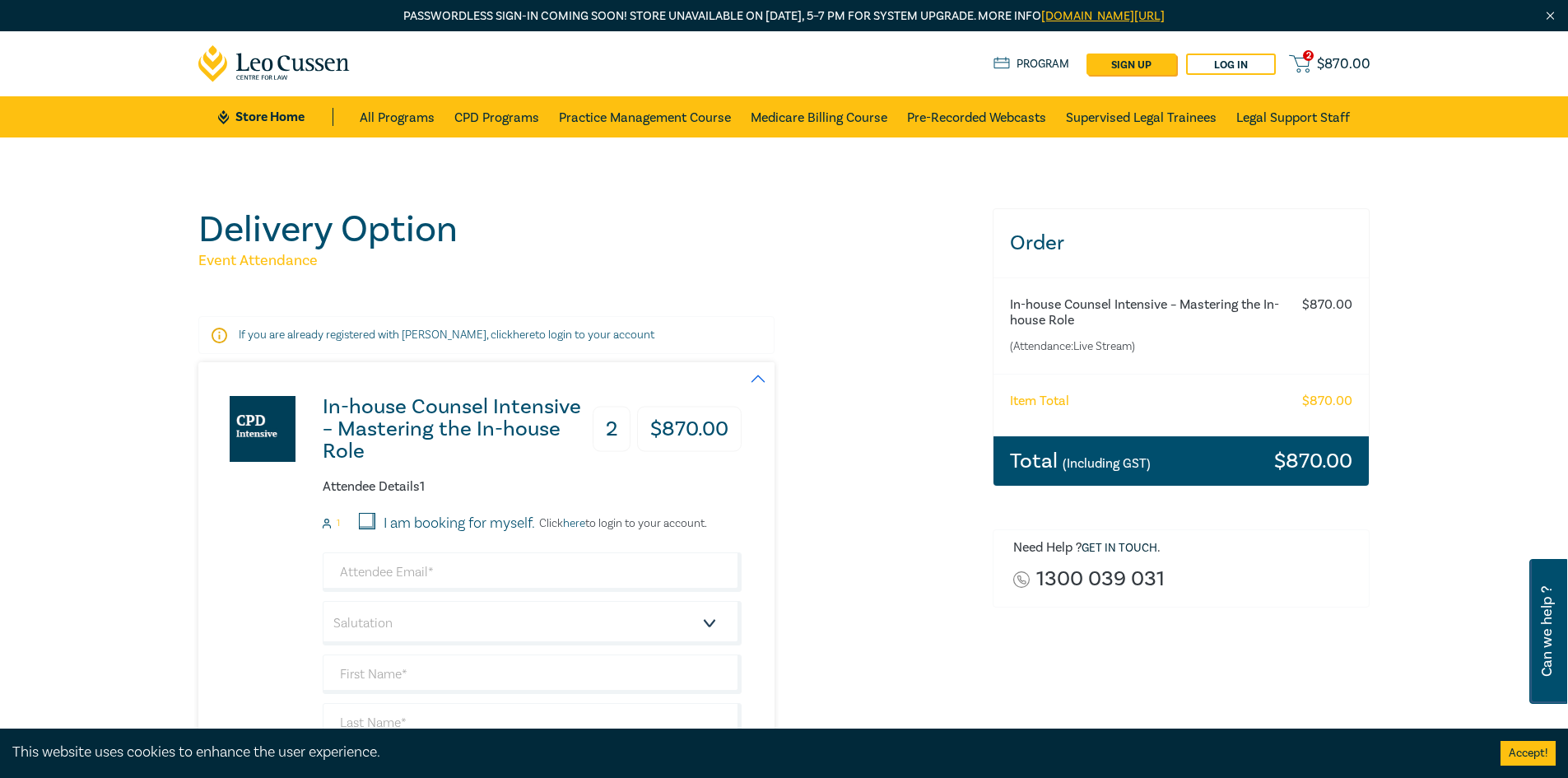
click at [386, 576] on input "email" at bounding box center [532, 573] width 419 height 40
click at [381, 574] on input "as" at bounding box center [532, 573] width 419 height 40
type input "[PERSON_NAME][EMAIL_ADDRESS][DOMAIN_NAME]"
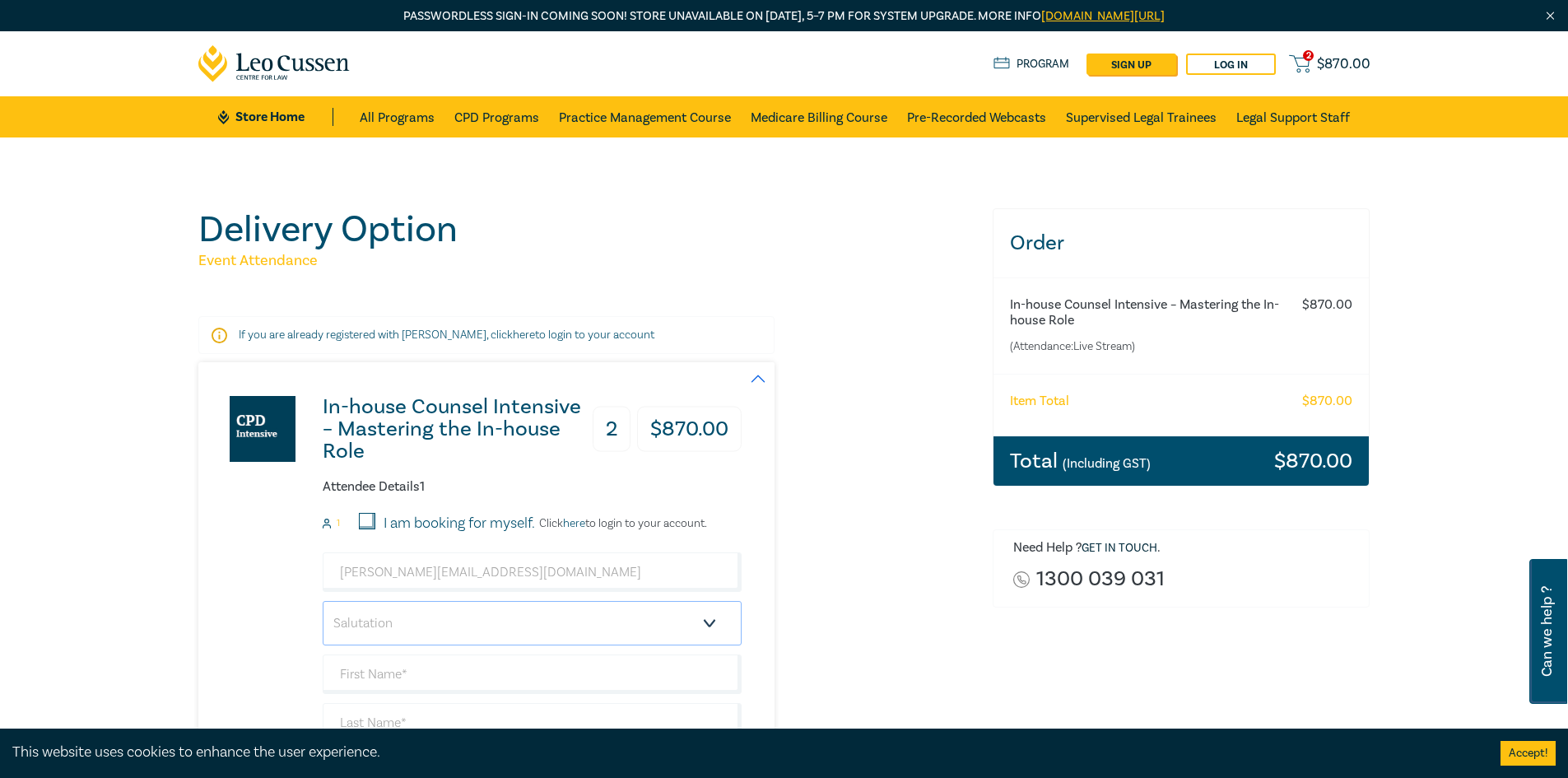
click at [712, 620] on select "Salutation Mr. Mrs. Ms. Miss Dr. Prof. Other" at bounding box center [532, 623] width 419 height 44
select select "Ms."
click at [322, 601] on select "Salutation Mr. Mrs. Ms. Miss Dr. Prof. Other" at bounding box center [532, 623] width 419 height 44
click at [466, 663] on input "text" at bounding box center [532, 674] width 419 height 40
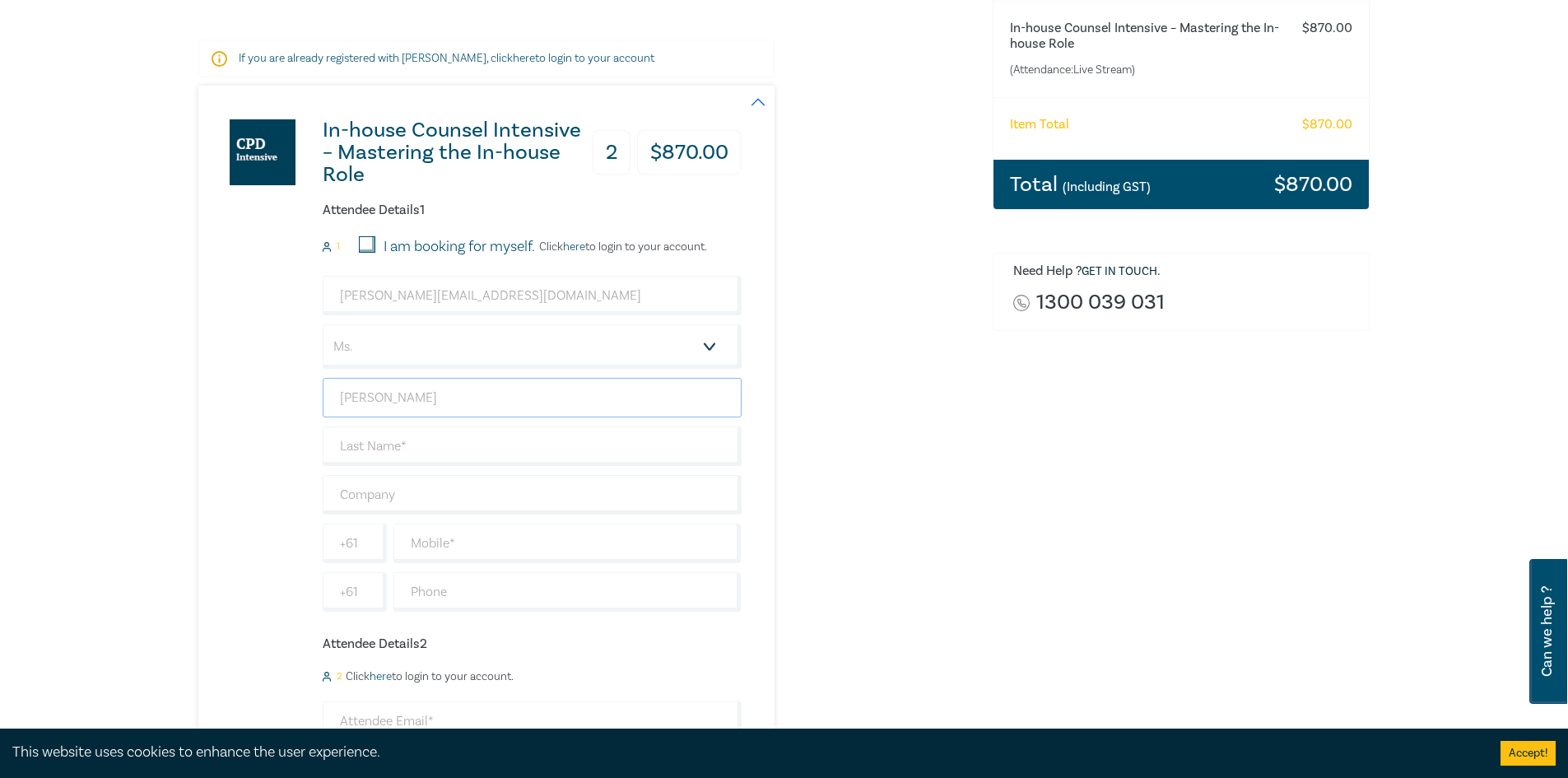
scroll to position [312, 0]
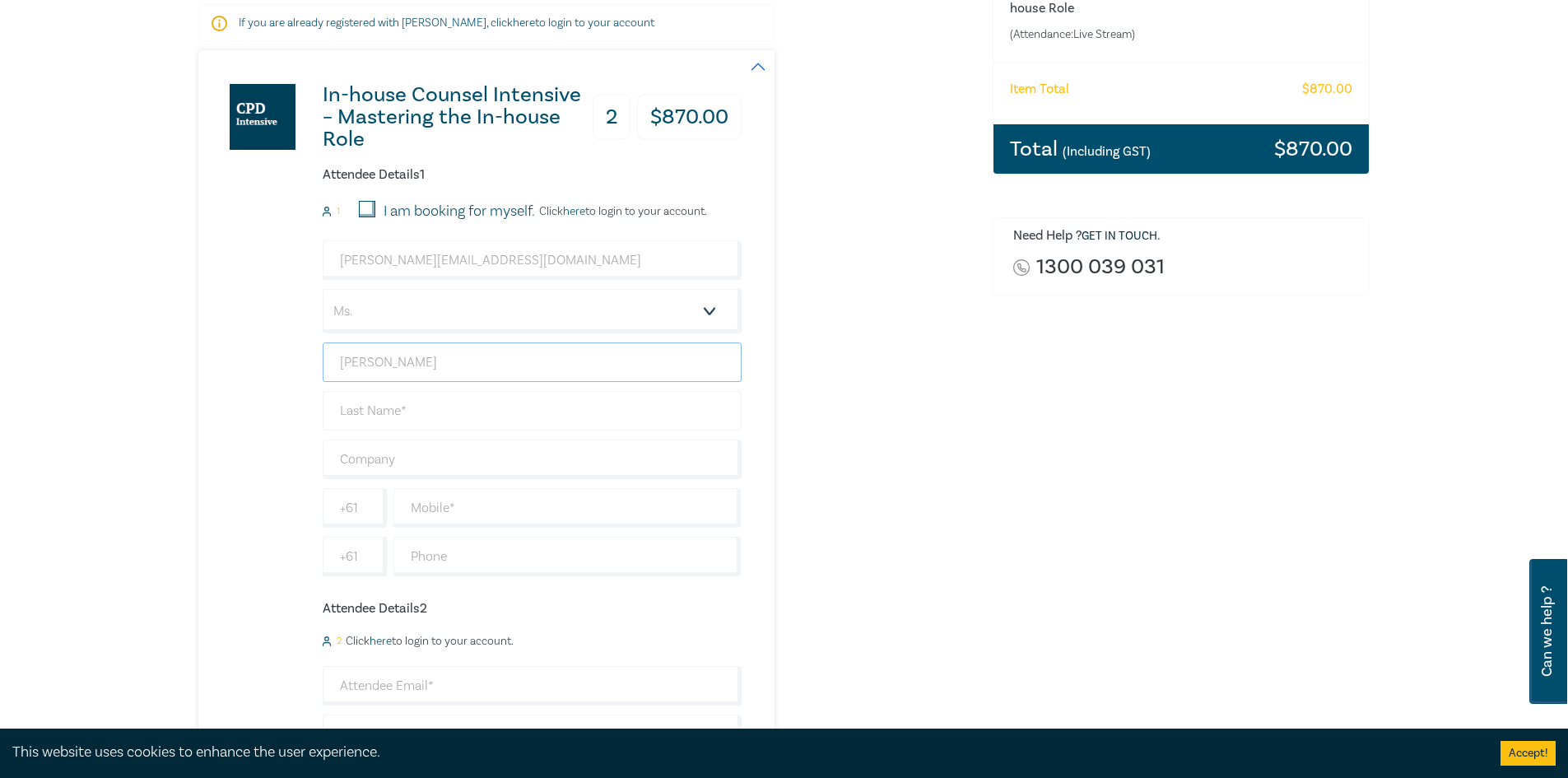
type input "[PERSON_NAME]"
click at [400, 415] on input "text" at bounding box center [532, 411] width 419 height 40
type input "[PERSON_NAME]"
click at [402, 462] on input "text" at bounding box center [532, 460] width 419 height 40
click at [381, 459] on input "text" at bounding box center [532, 460] width 419 height 40
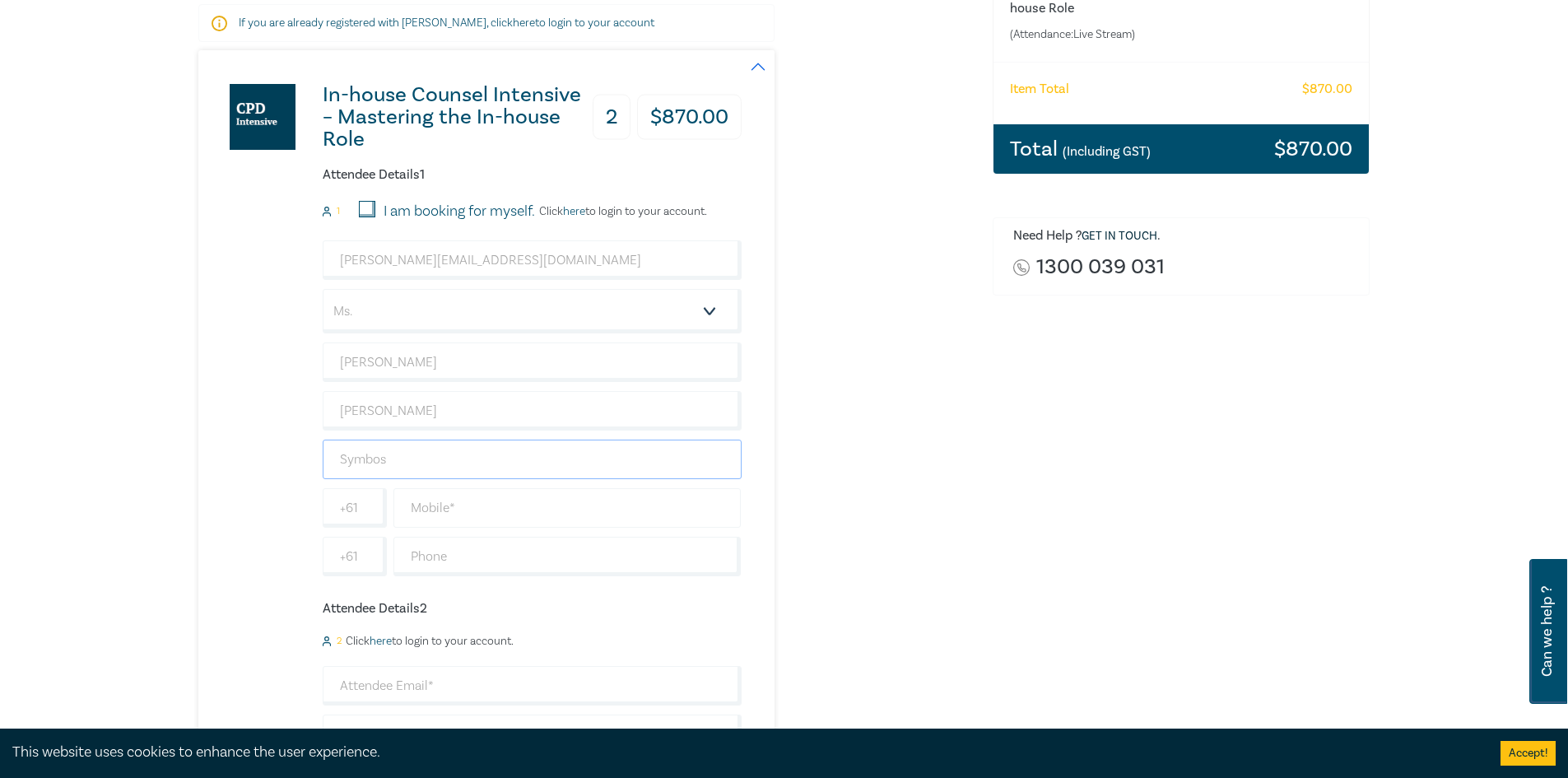
type input "Symbos"
click at [468, 510] on input "text" at bounding box center [567, 508] width 348 height 40
type input "0415426386"
click at [909, 604] on div "In-house Counsel Intensive – Mastering the In-house Role 2 $ 870.00 Attendee De…" at bounding box center [586, 544] width 774 height 989
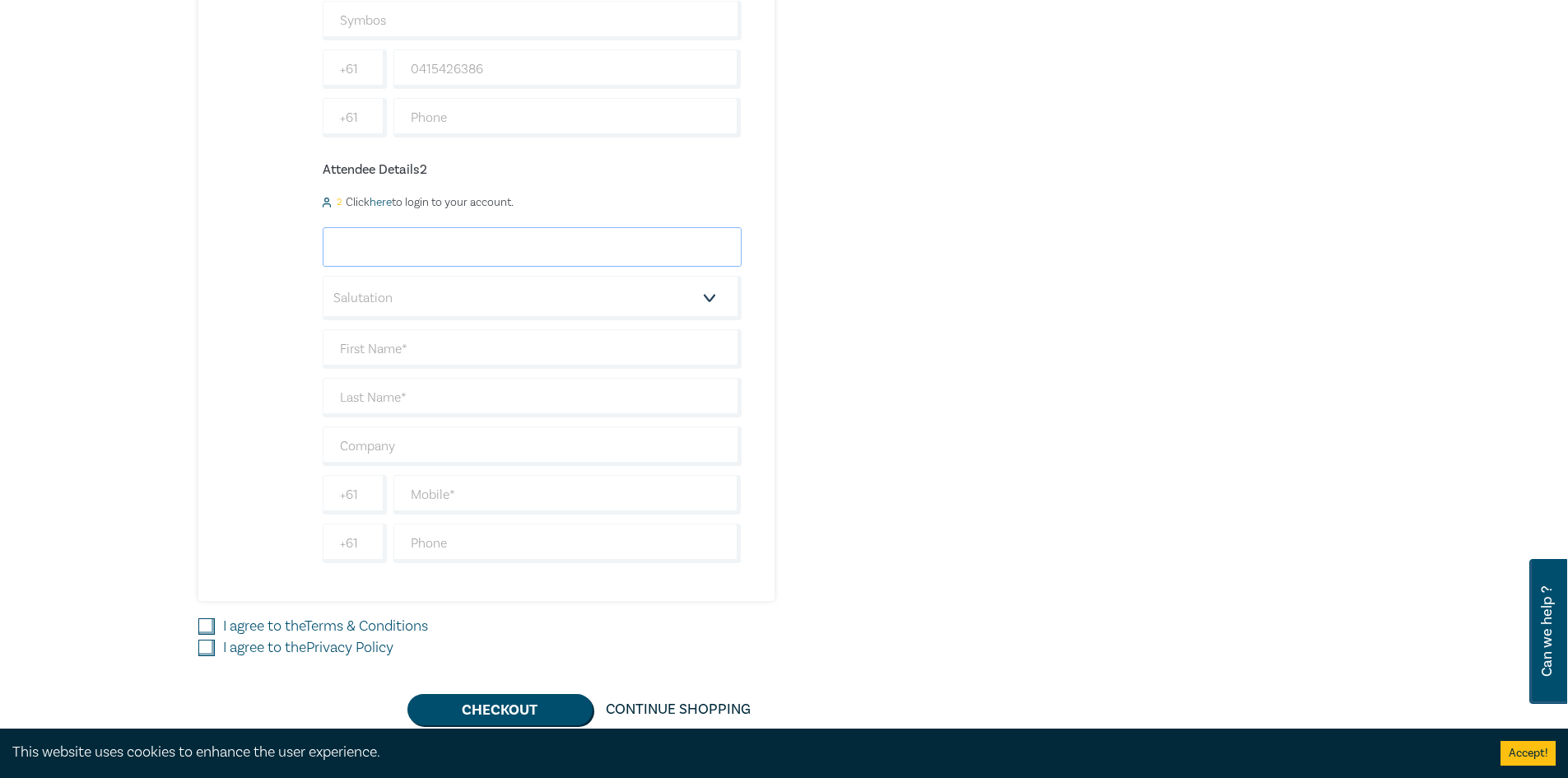
click at [457, 246] on input "email" at bounding box center [532, 247] width 419 height 40
type input "[EMAIL_ADDRESS][DOMAIN_NAME]"
click at [417, 299] on select "Salutation Mr. Mrs. Ms. Miss Dr. Prof. Other" at bounding box center [532, 298] width 419 height 44
select select "Ms."
click at [322, 276] on select "Salutation Mr. Mrs. Ms. Miss Dr. Prof. Other" at bounding box center [532, 298] width 419 height 44
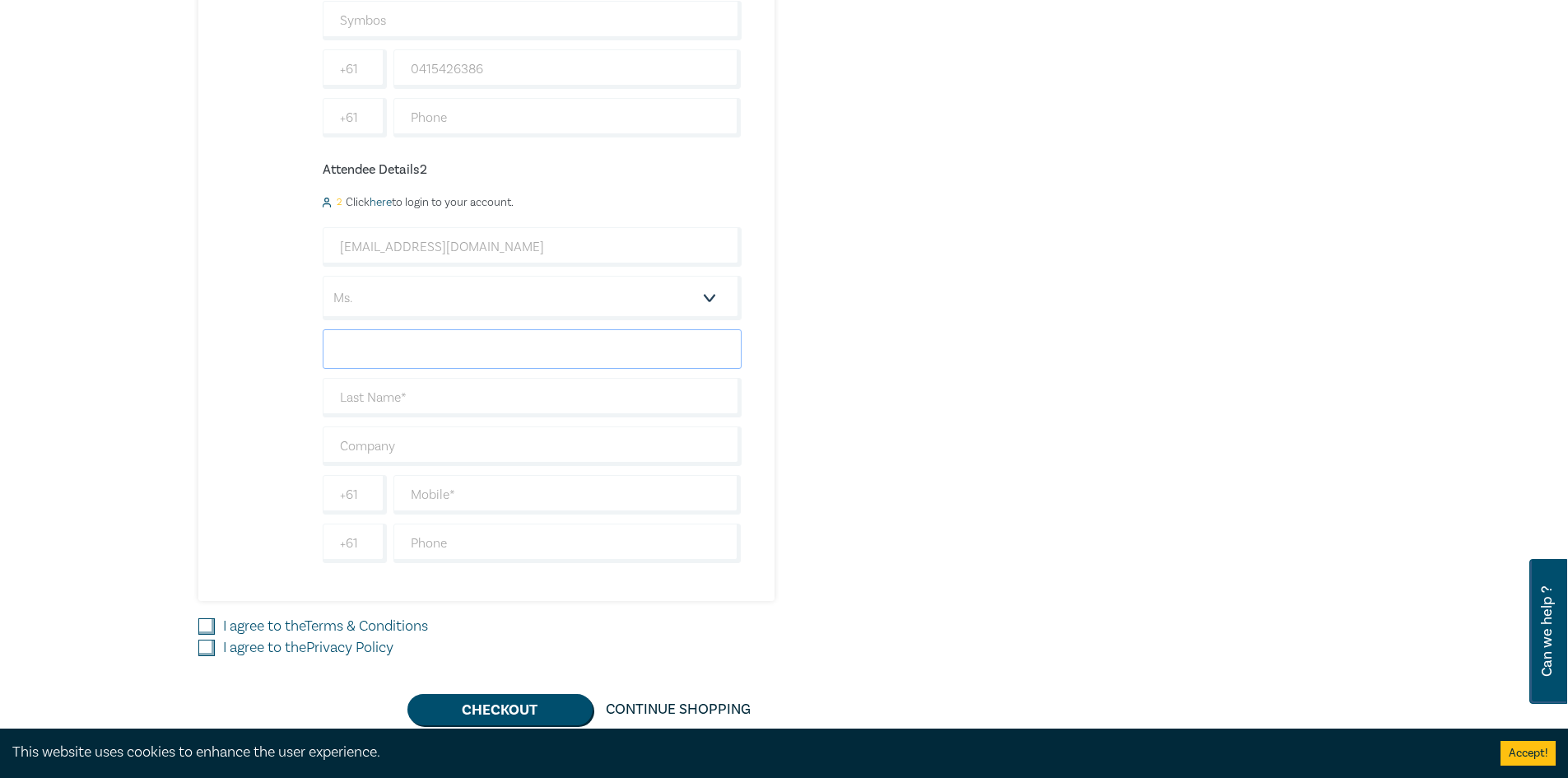
click at [401, 344] on input "text" at bounding box center [532, 349] width 419 height 40
type input "Charlotte"
click at [376, 405] on input "text" at bounding box center [532, 398] width 419 height 40
type input "Hou"
click at [391, 446] on input "text" at bounding box center [532, 446] width 419 height 40
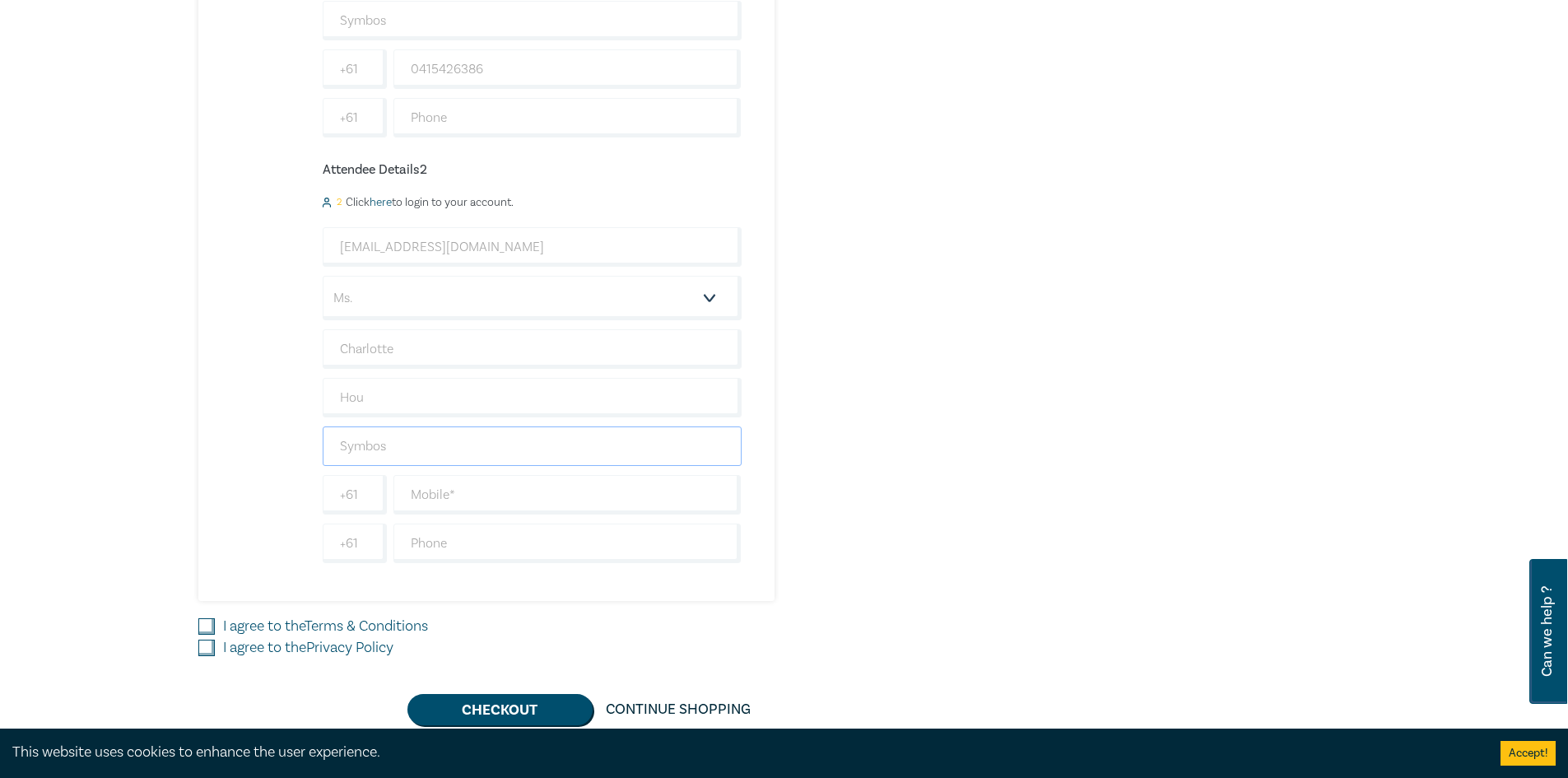
type input "Symbos"
click at [450, 500] on input "text" at bounding box center [567, 495] width 348 height 40
type input "0421205636"
click at [1083, 470] on div "Order In-house Counsel Intensive – Mastering the In-house Role (Attendance: Liv…" at bounding box center [1182, 91] width 397 height 1268
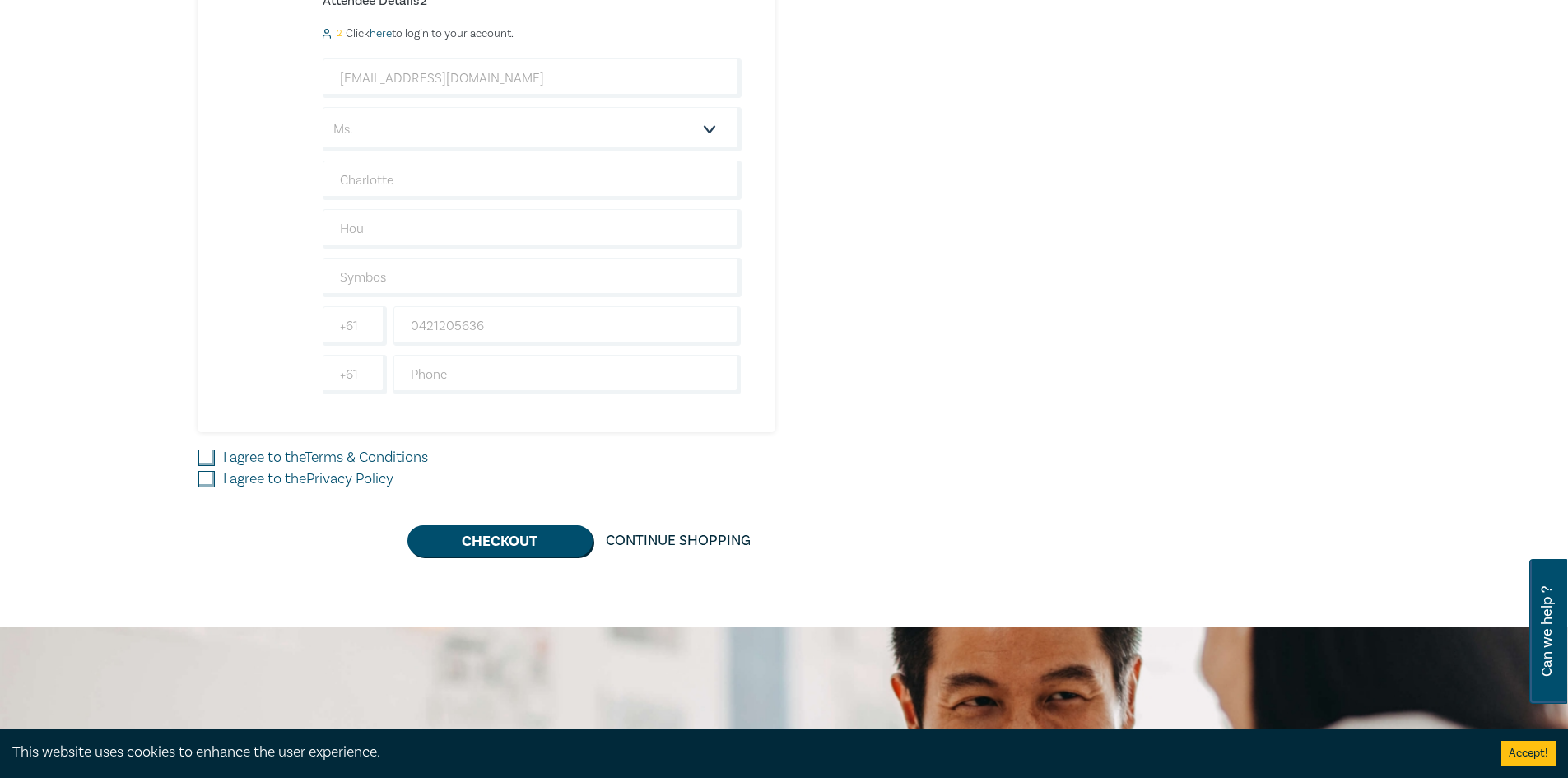
scroll to position [971, 0]
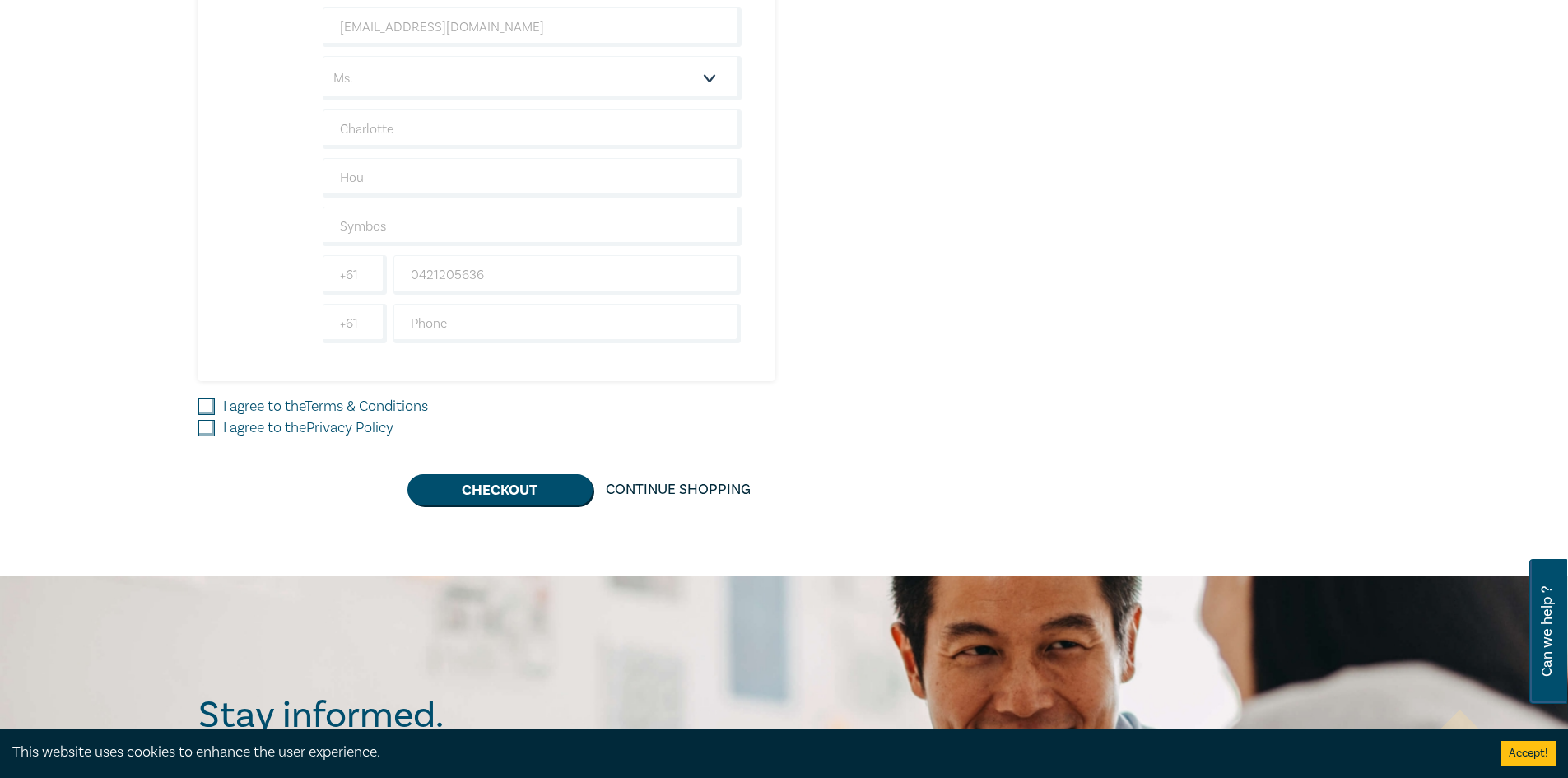
click at [209, 400] on input "I agree to the Terms & Conditions" at bounding box center [207, 406] width 17 height 17
checkbox input "true"
click at [205, 431] on input "I agree to the Privacy Policy" at bounding box center [207, 428] width 17 height 17
checkbox input "true"
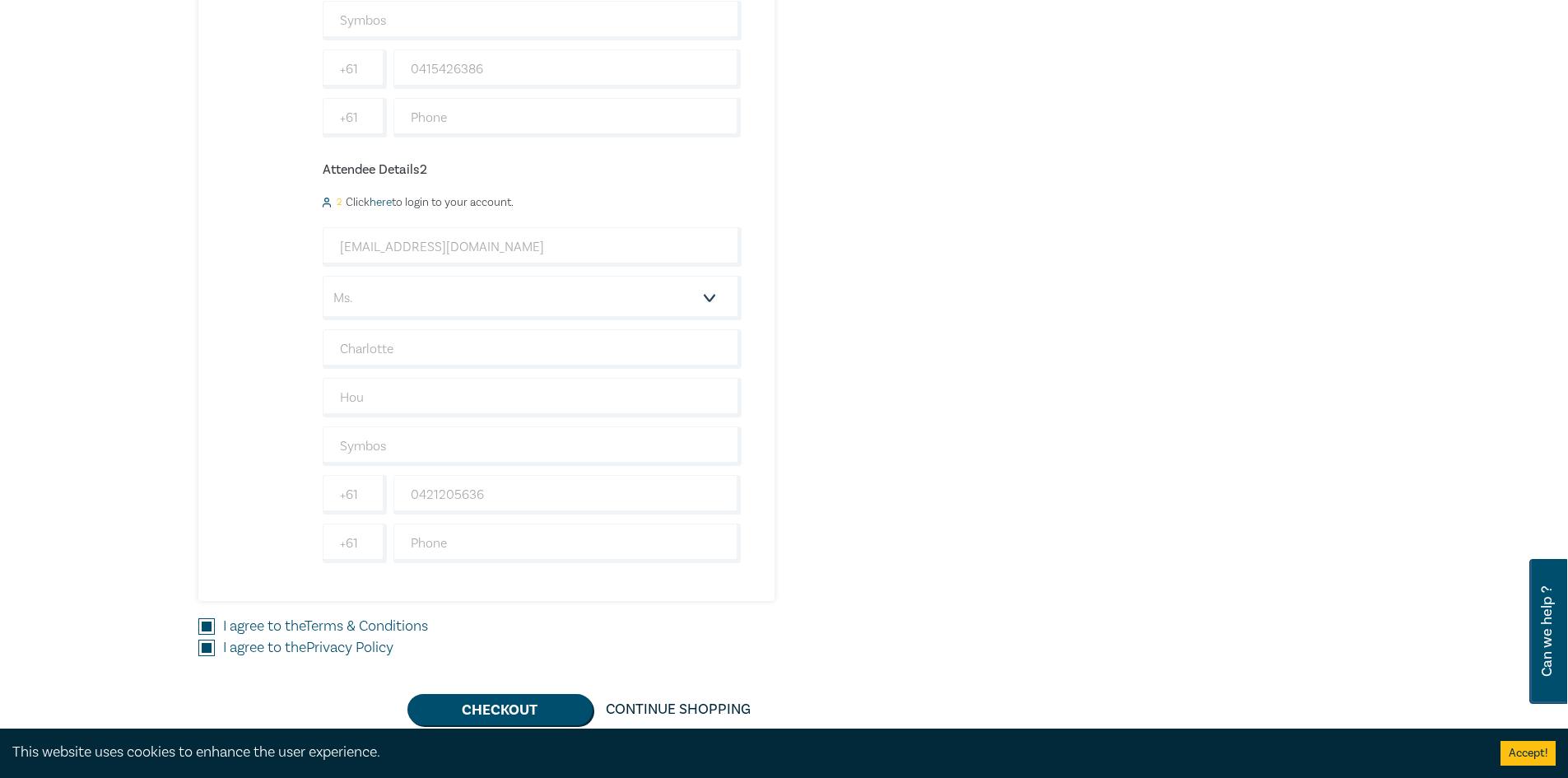
scroll to position [1190, 0]
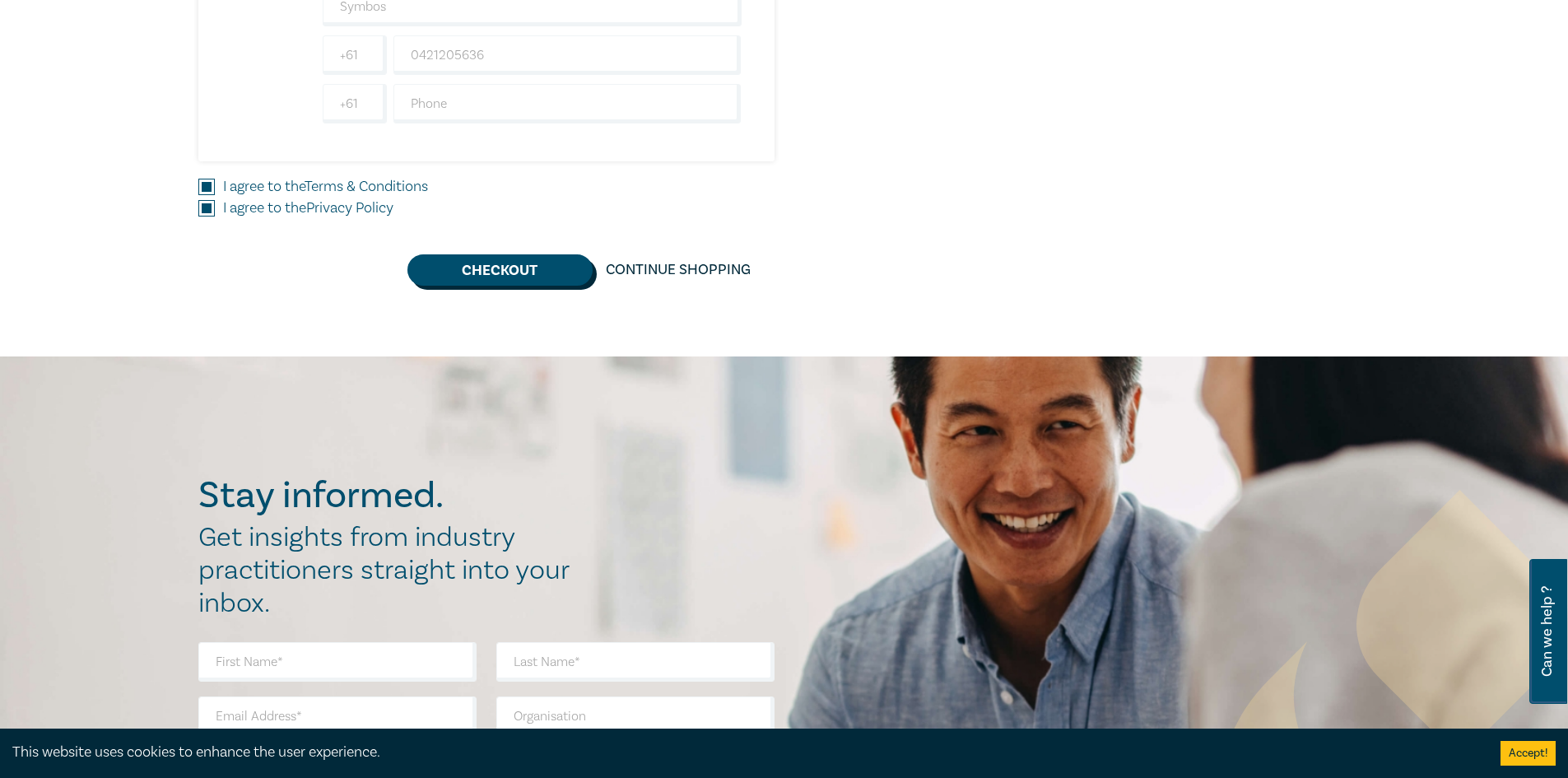
drag, startPoint x: 494, startPoint y: 282, endPoint x: 511, endPoint y: 282, distance: 17.0
click at [494, 282] on button "Checkout" at bounding box center [499, 270] width 185 height 32
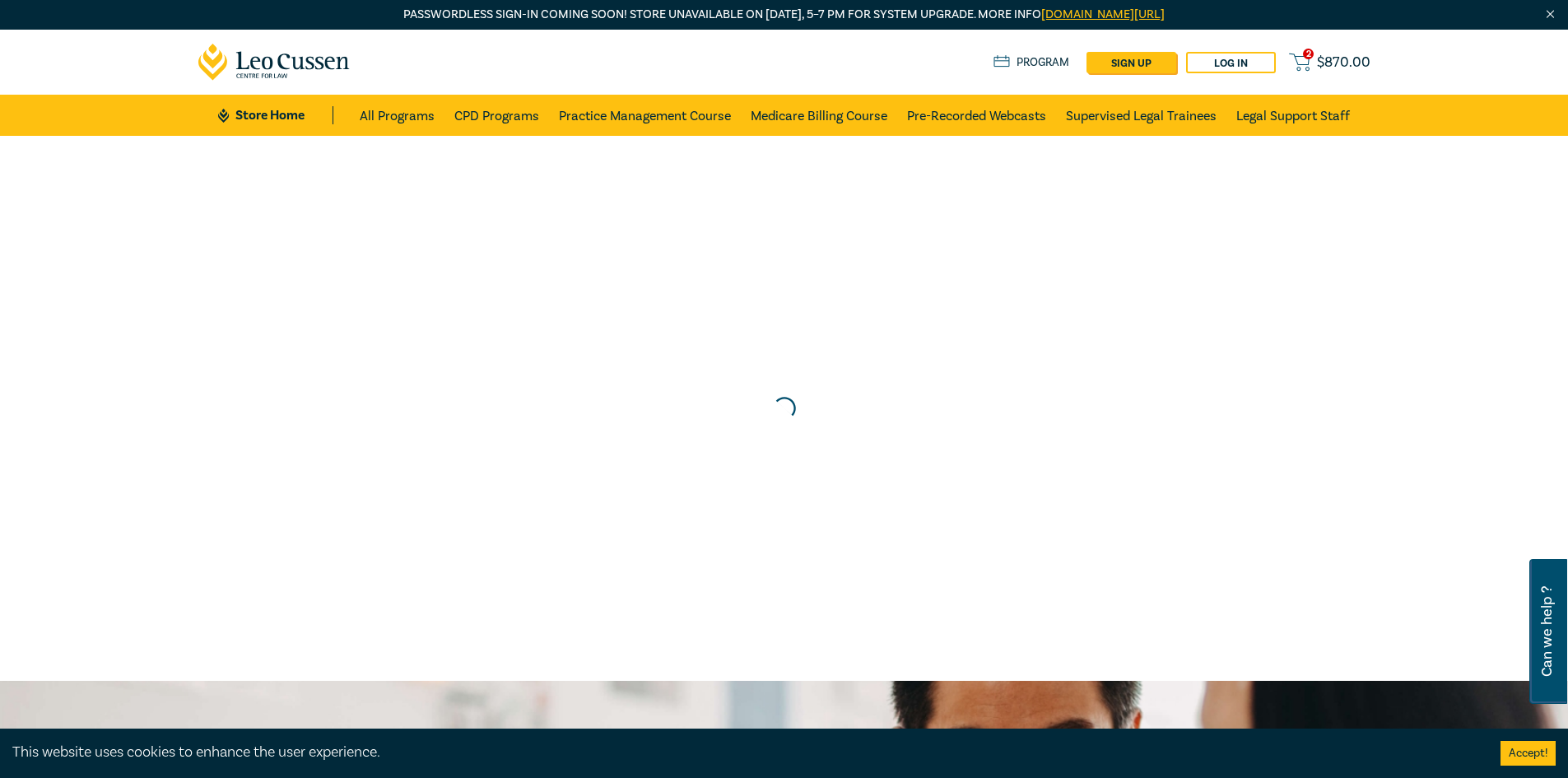
scroll to position [0, 0]
